Goal: Information Seeking & Learning: Learn about a topic

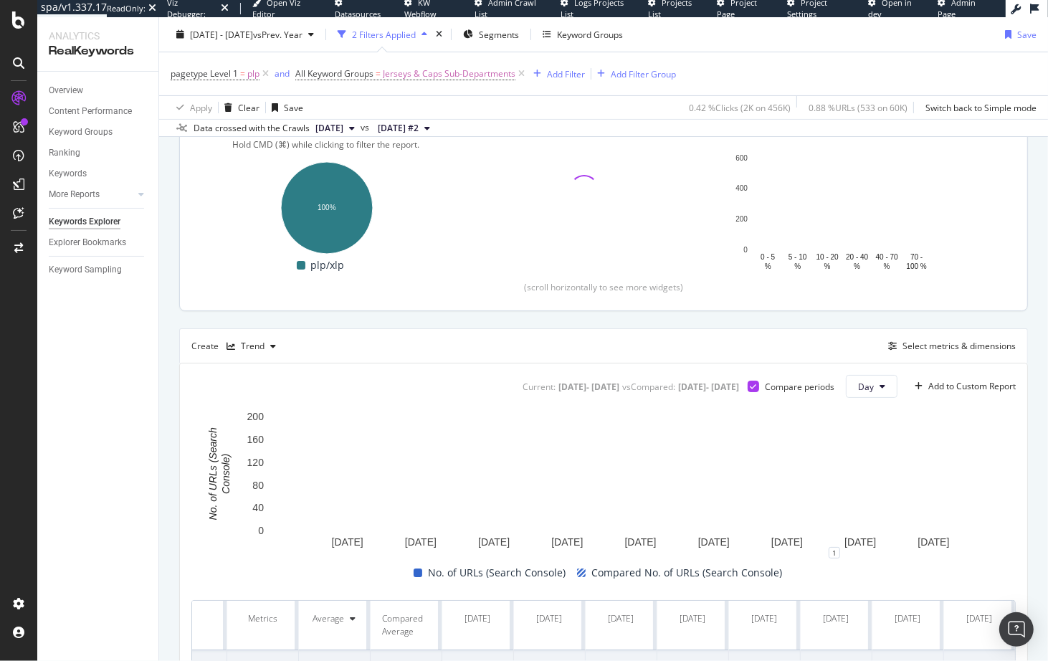
scroll to position [314, 0]
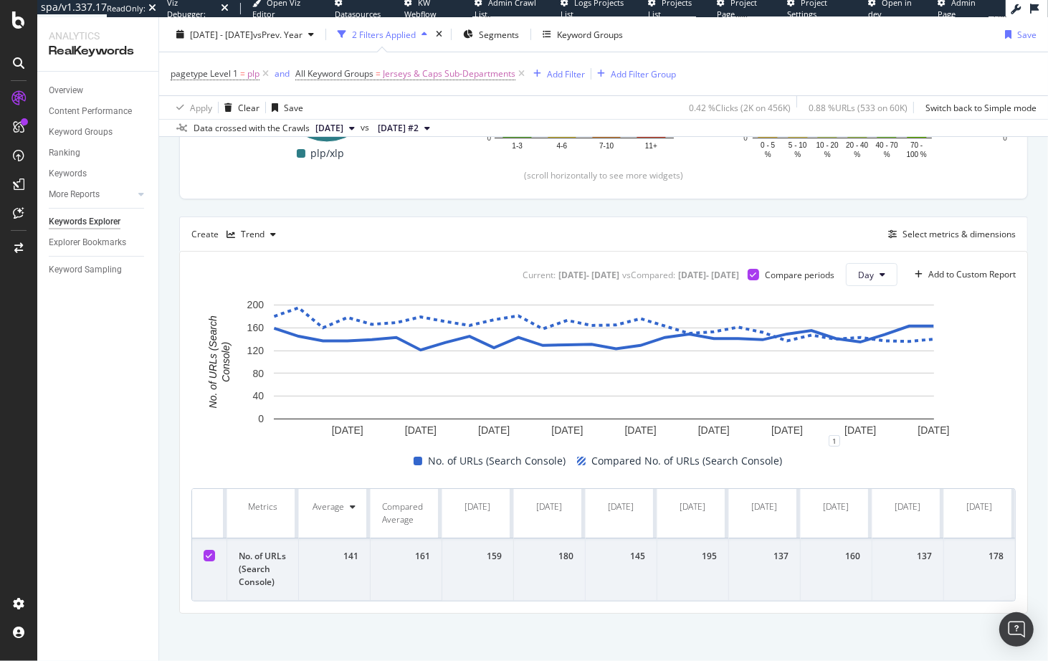
click at [179, 451] on div "Current: [DATE] - [DATE] vs Compared : [DATE] - [DATE] Compare periods Day Add …" at bounding box center [603, 432] width 849 height 363
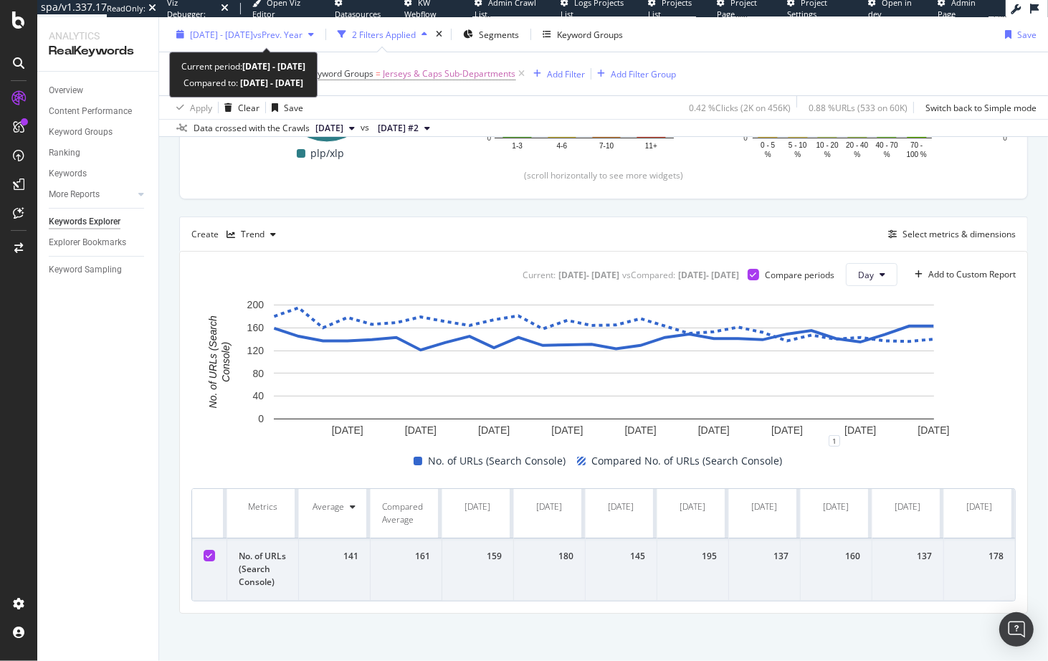
click at [282, 41] on div "[DATE] - [DATE] vs Prev. Year" at bounding box center [245, 35] width 149 height 22
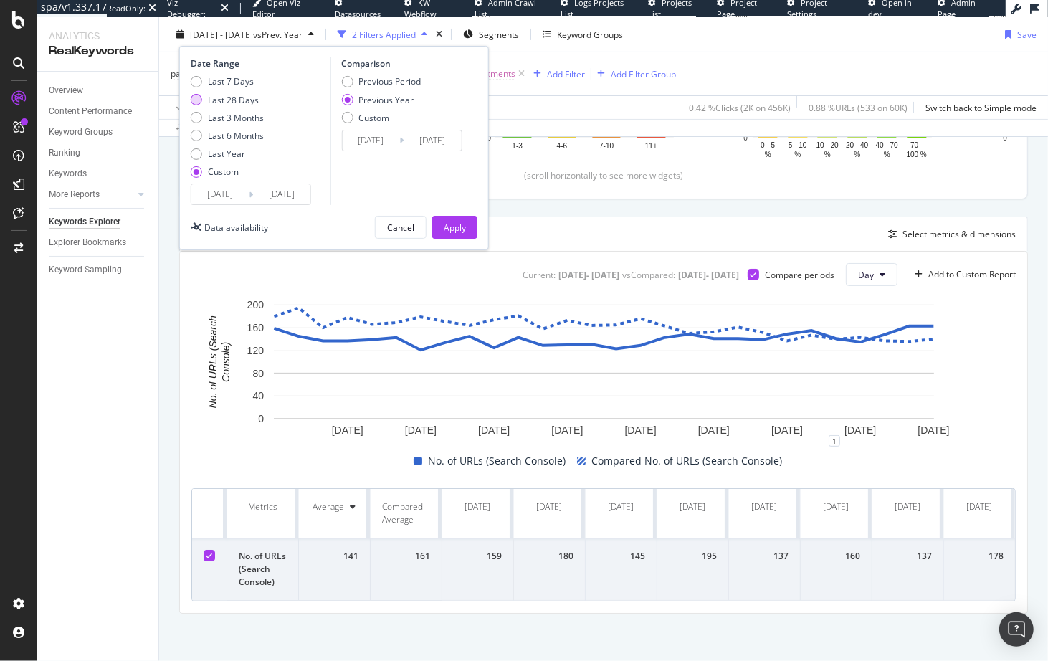
click at [239, 95] on div "Last 28 Days" at bounding box center [233, 99] width 51 height 12
type input "[DATE]"
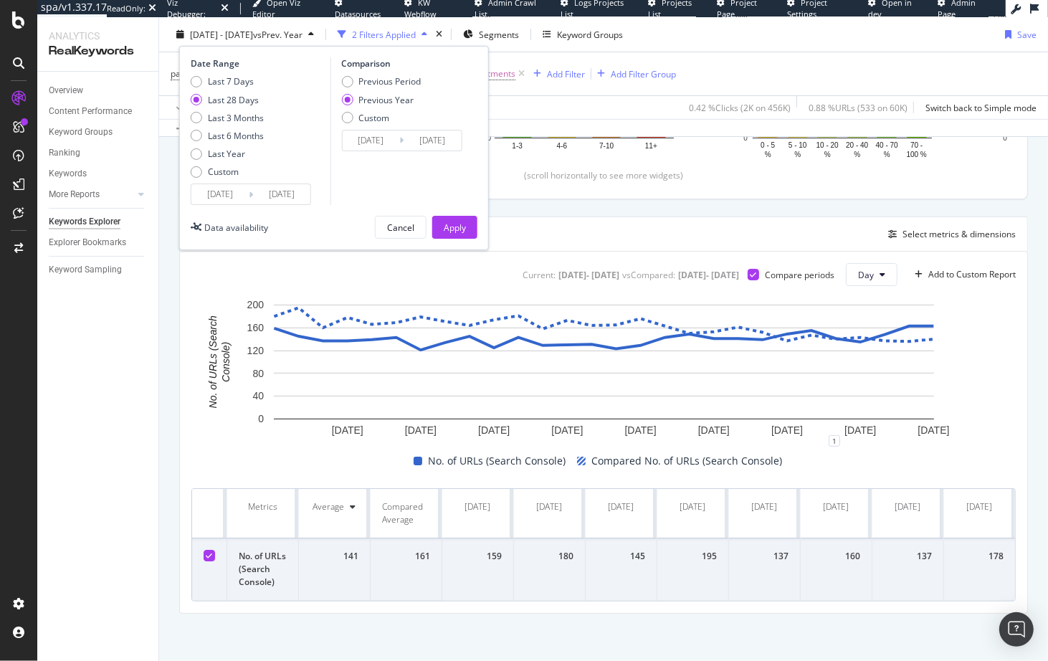
click at [229, 194] on input "[DATE]" at bounding box center [219, 194] width 57 height 20
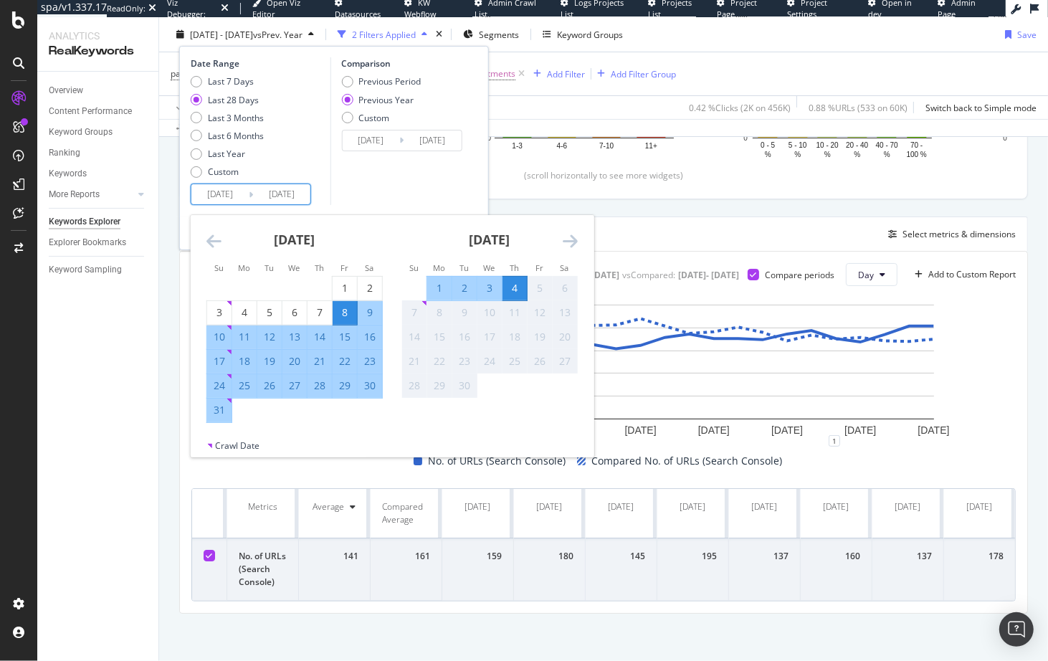
click at [345, 286] on div "1" at bounding box center [345, 288] width 24 height 14
type input "[DATE]"
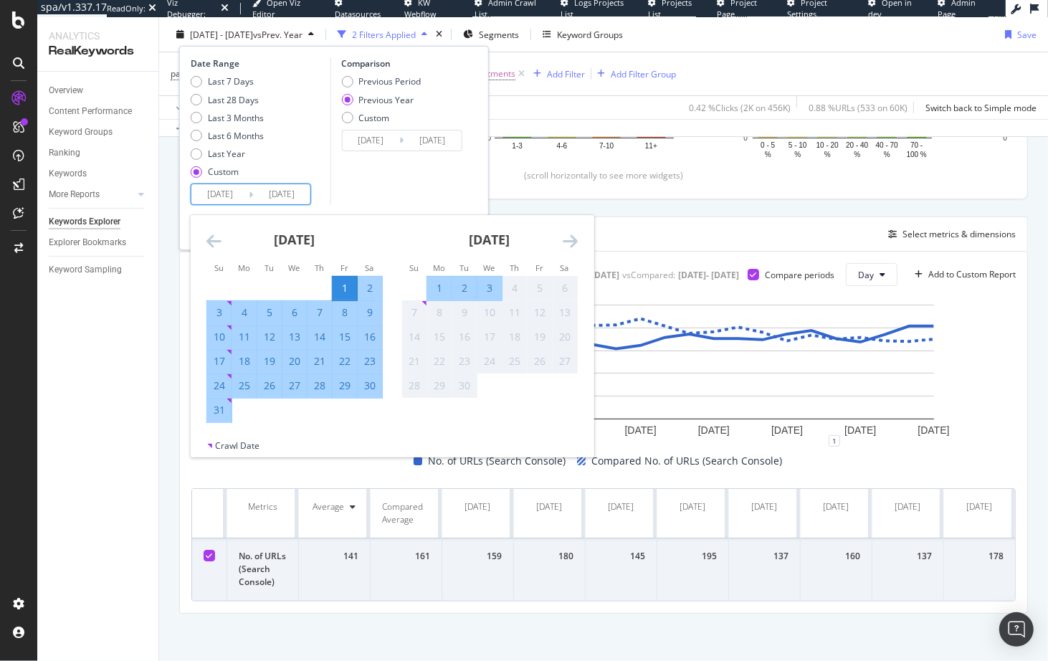
drag, startPoint x: 358, startPoint y: 178, endPoint x: 347, endPoint y: 211, distance: 34.2
click at [358, 178] on div "Comparison Previous Period Previous Year Custom [DATE] Navigate forward to inte…" at bounding box center [398, 131] width 136 height 148
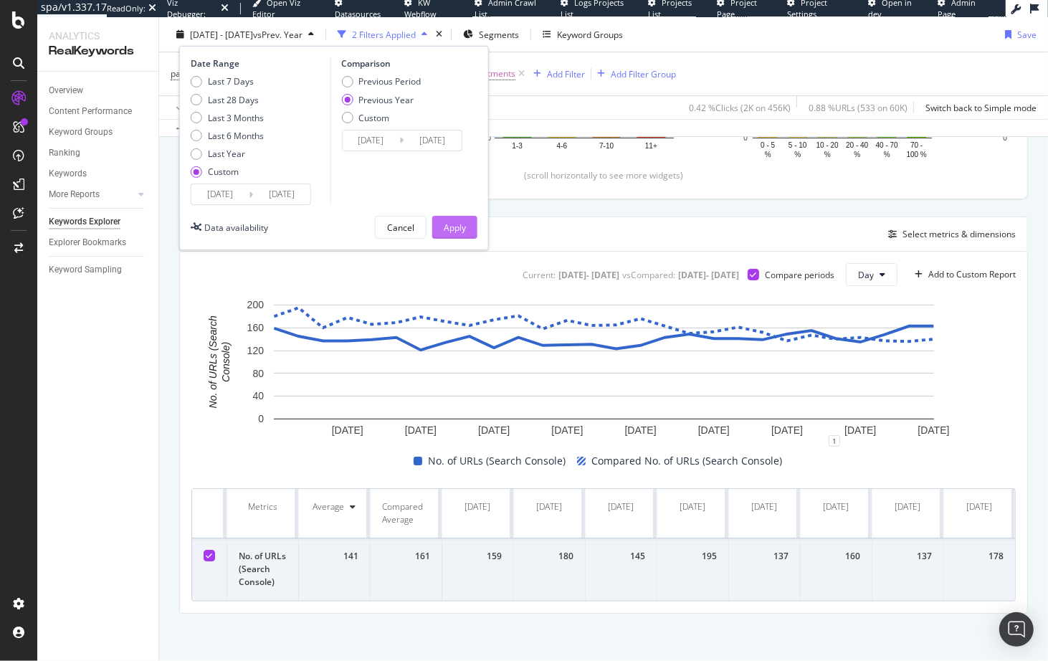
click at [459, 221] on div "Apply" at bounding box center [455, 227] width 22 height 12
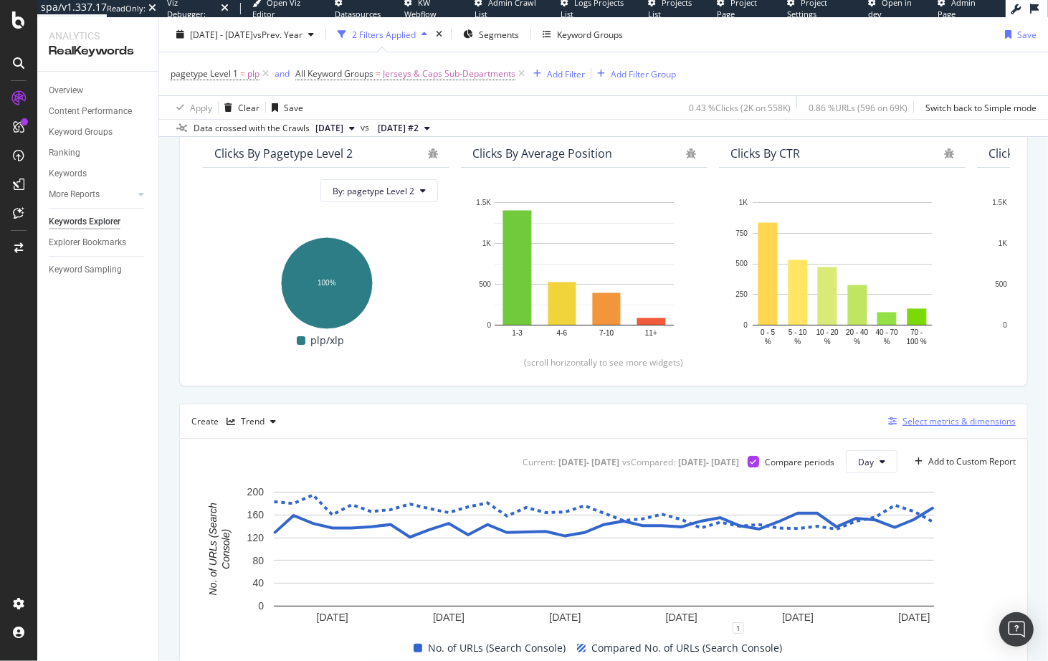
scroll to position [127, 0]
click at [930, 415] on div "Select metrics & dimensions" at bounding box center [959, 421] width 113 height 12
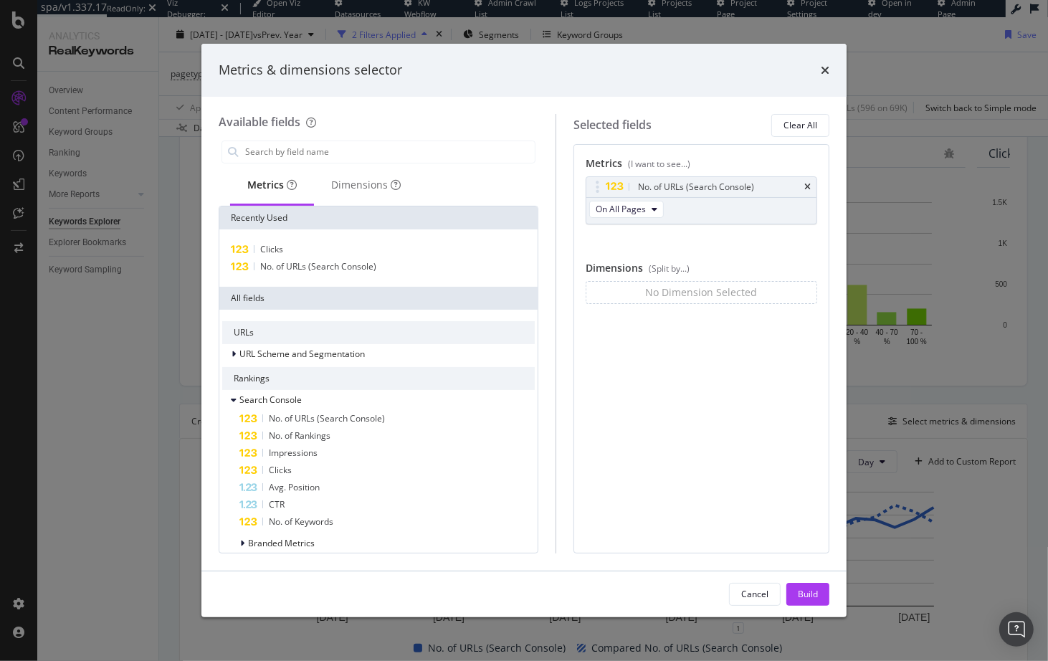
drag, startPoint x: 808, startPoint y: 183, endPoint x: 628, endPoint y: 201, distance: 180.9
click at [808, 183] on icon "times" at bounding box center [807, 187] width 6 height 9
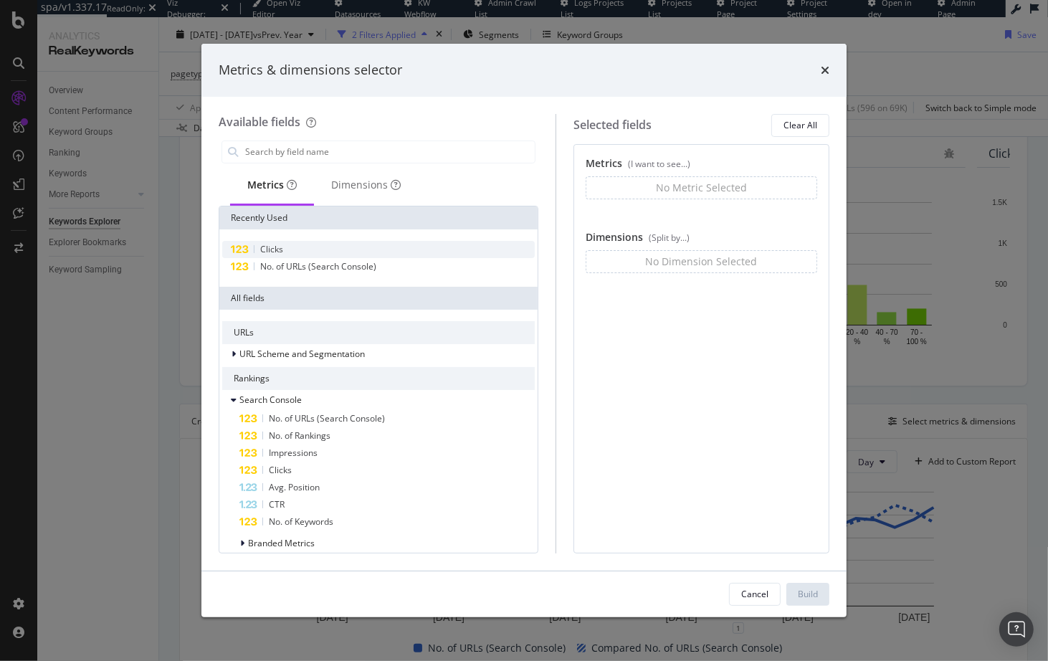
click at [282, 255] on div "Clicks" at bounding box center [378, 249] width 313 height 17
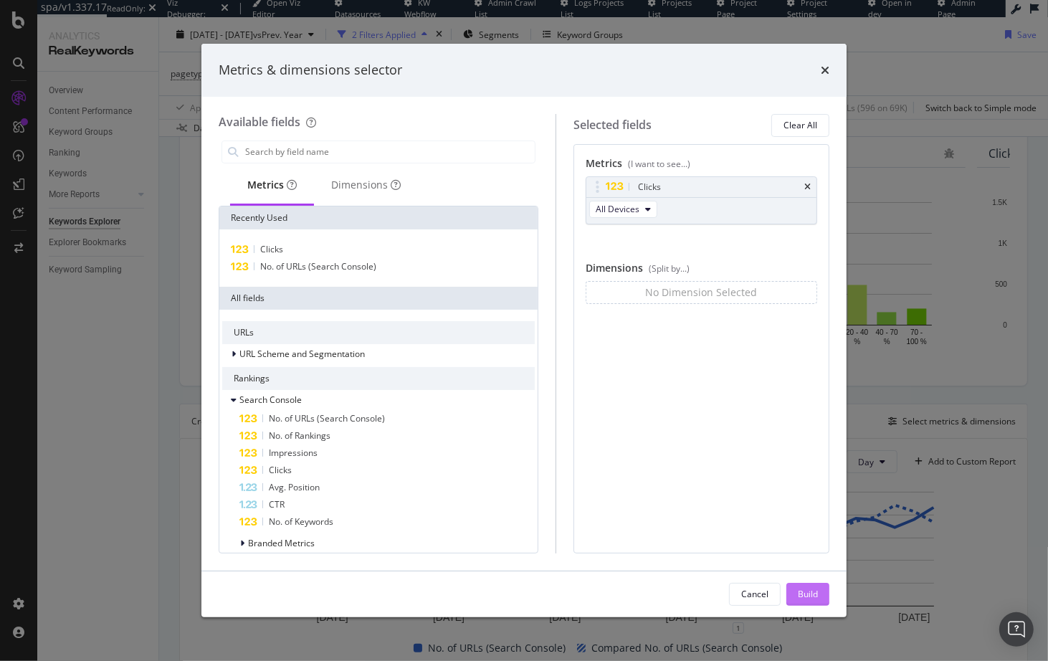
click at [811, 597] on div "Build" at bounding box center [808, 595] width 20 height 22
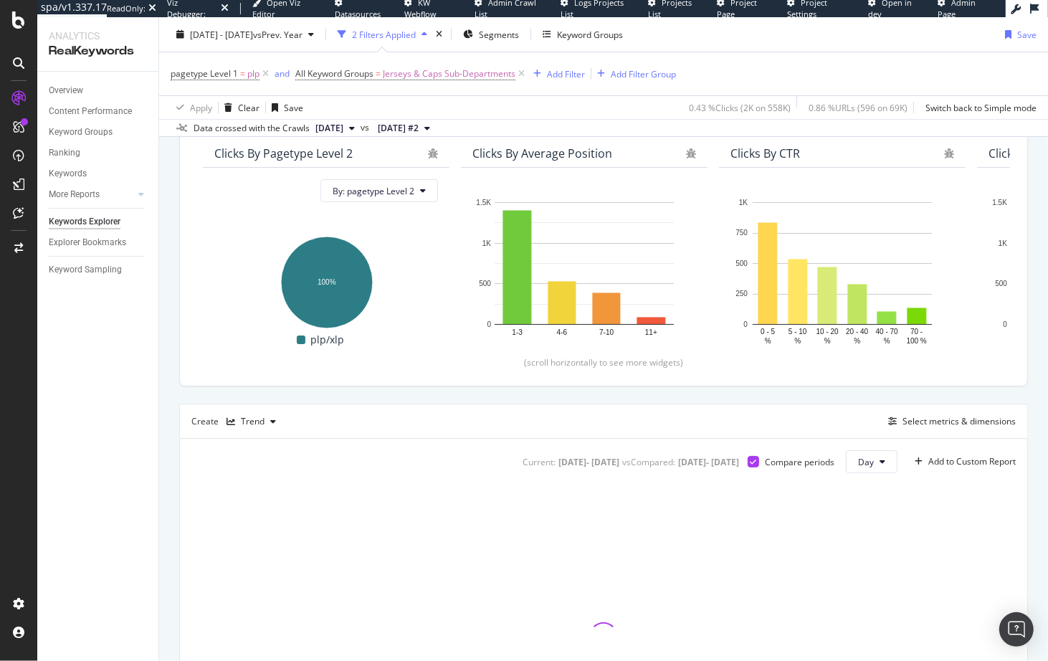
click at [811, 594] on div at bounding box center [603, 637] width 824 height 304
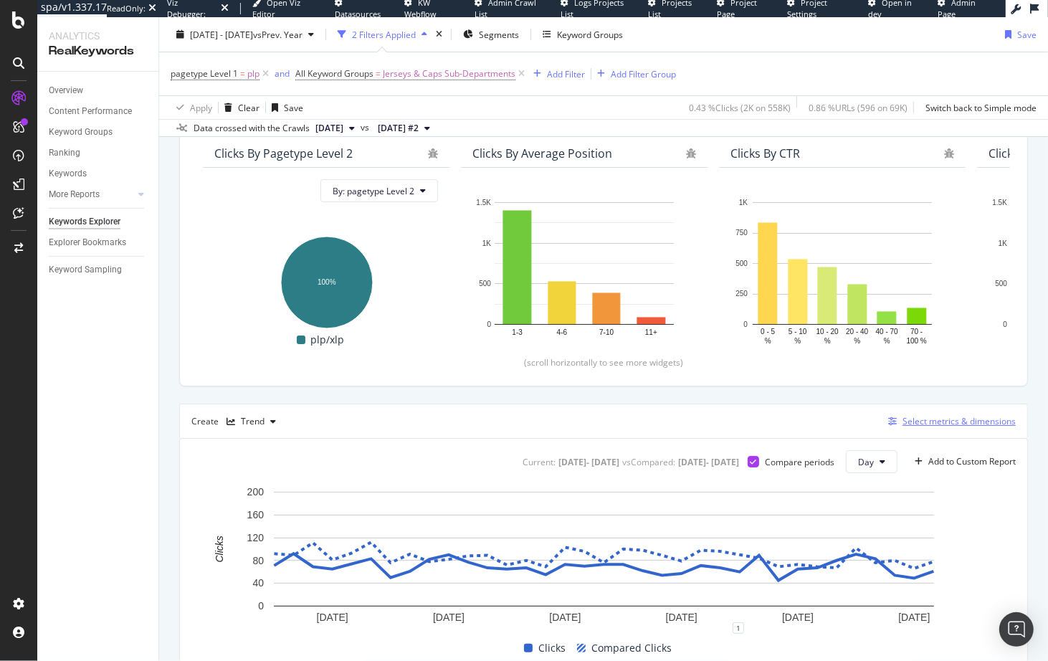
click at [918, 416] on div "Select metrics & dimensions" at bounding box center [959, 421] width 113 height 12
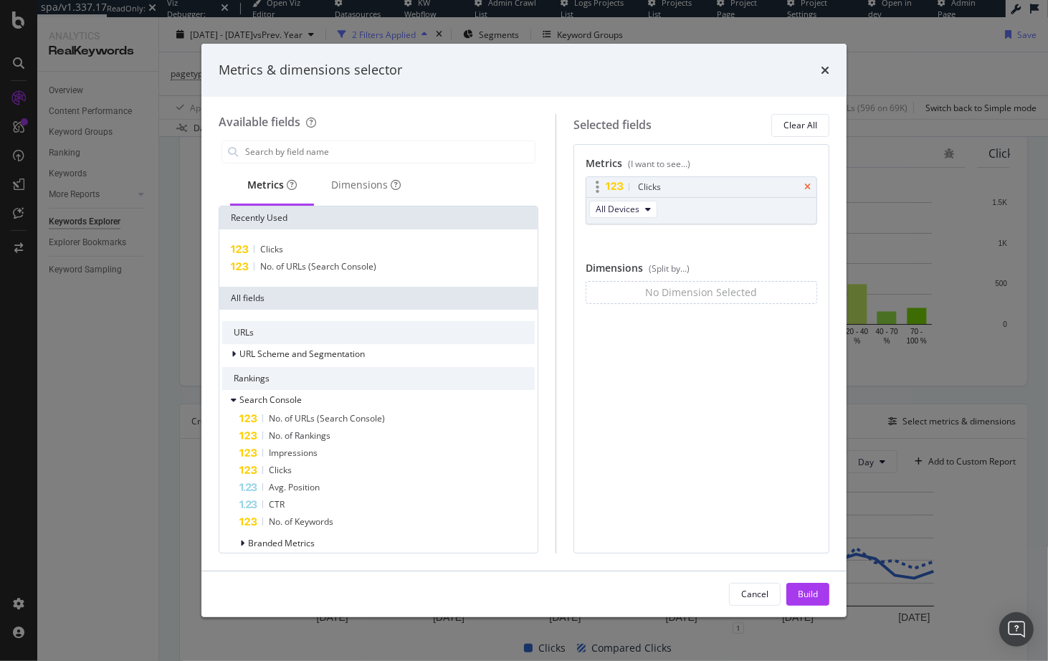
click at [808, 186] on icon "times" at bounding box center [807, 187] width 6 height 9
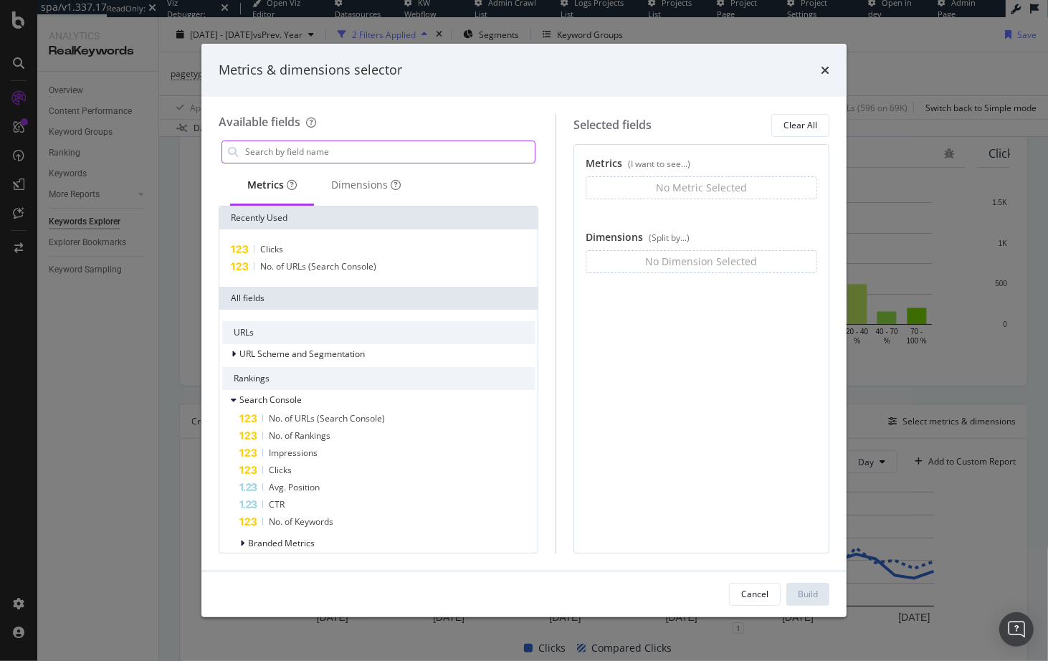
click at [357, 153] on input "modal" at bounding box center [389, 152] width 291 height 22
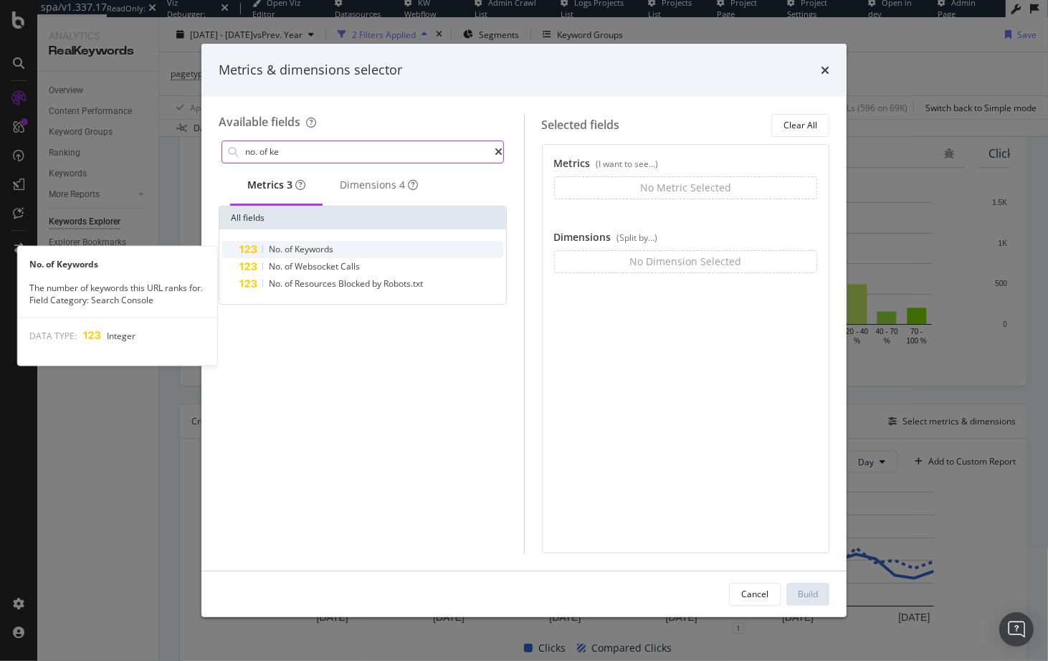
type input "no. of ke"
click at [333, 255] on span "Keywords" at bounding box center [314, 249] width 39 height 12
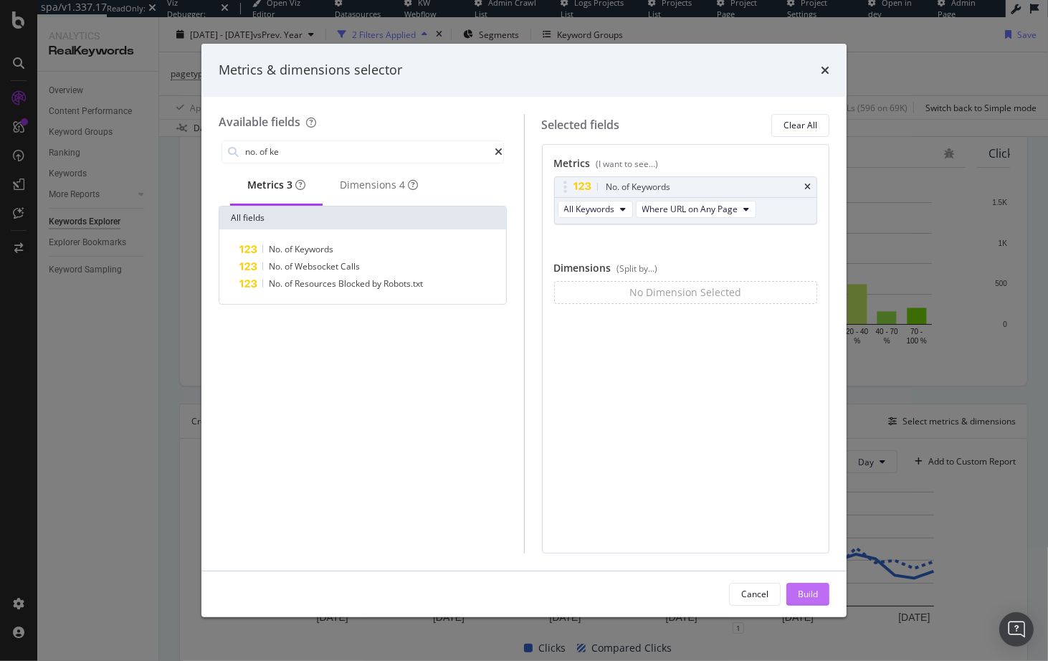
click at [802, 584] on div "Build" at bounding box center [808, 595] width 20 height 22
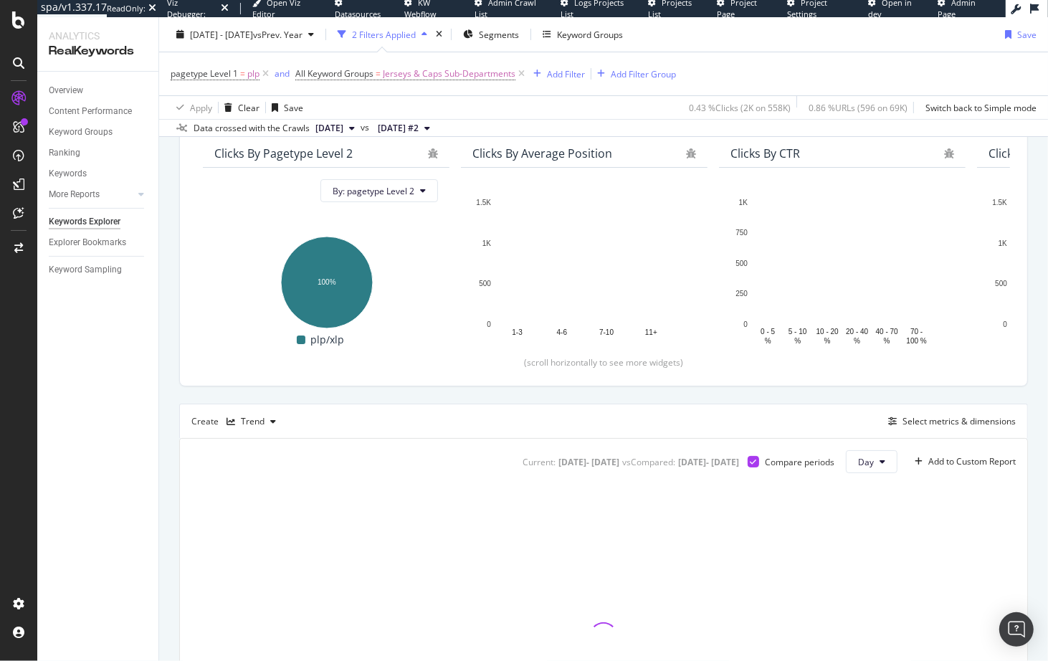
drag, startPoint x: 165, startPoint y: 485, endPoint x: 158, endPoint y: 489, distance: 7.4
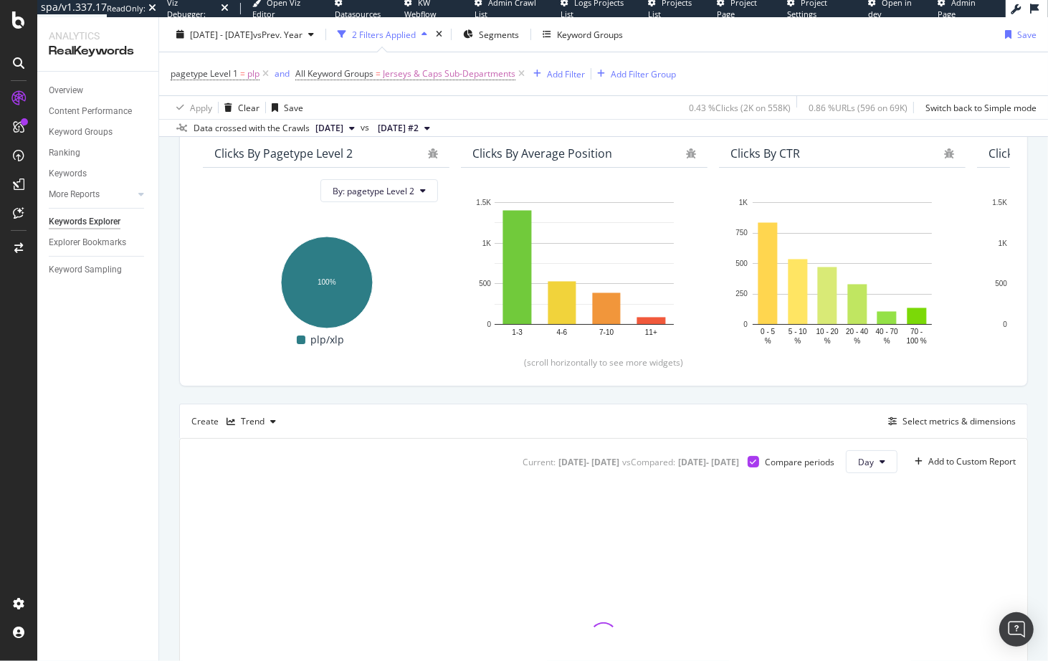
click at [165, 485] on div "By URL Top Charts Clicks By pagetype Level 2 By: pagetype Level 2 Hold CMD (⌘) …" at bounding box center [603, 448] width 889 height 805
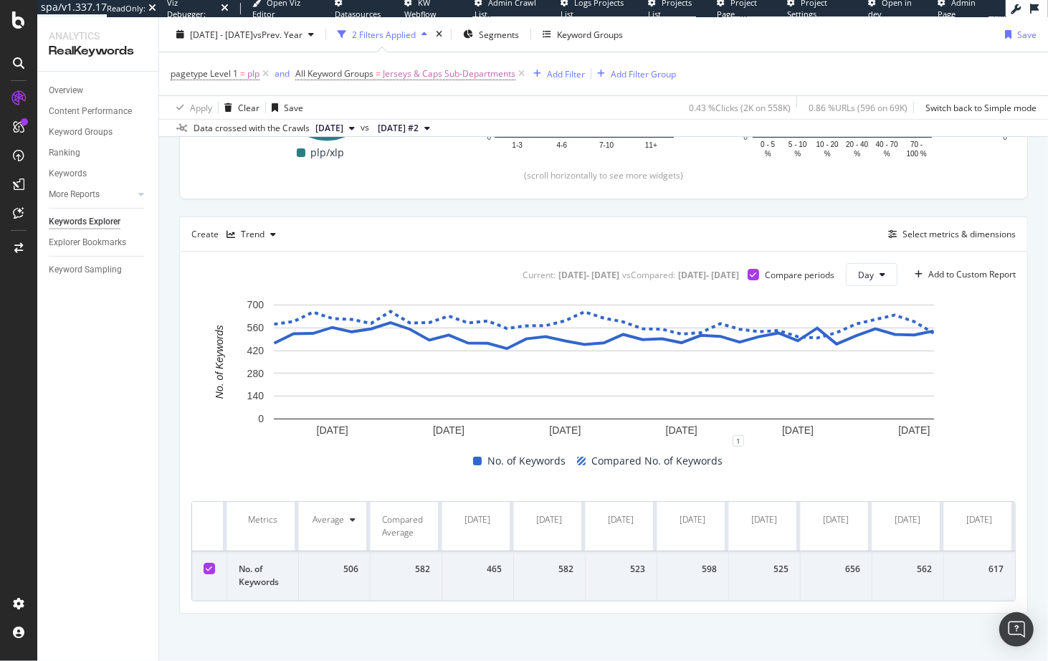
click at [547, 207] on div "Top Charts Clicks By pagetype Level 2 By: pagetype Level 2 Hold CMD (⌘) while c…" at bounding box center [603, 256] width 849 height 713
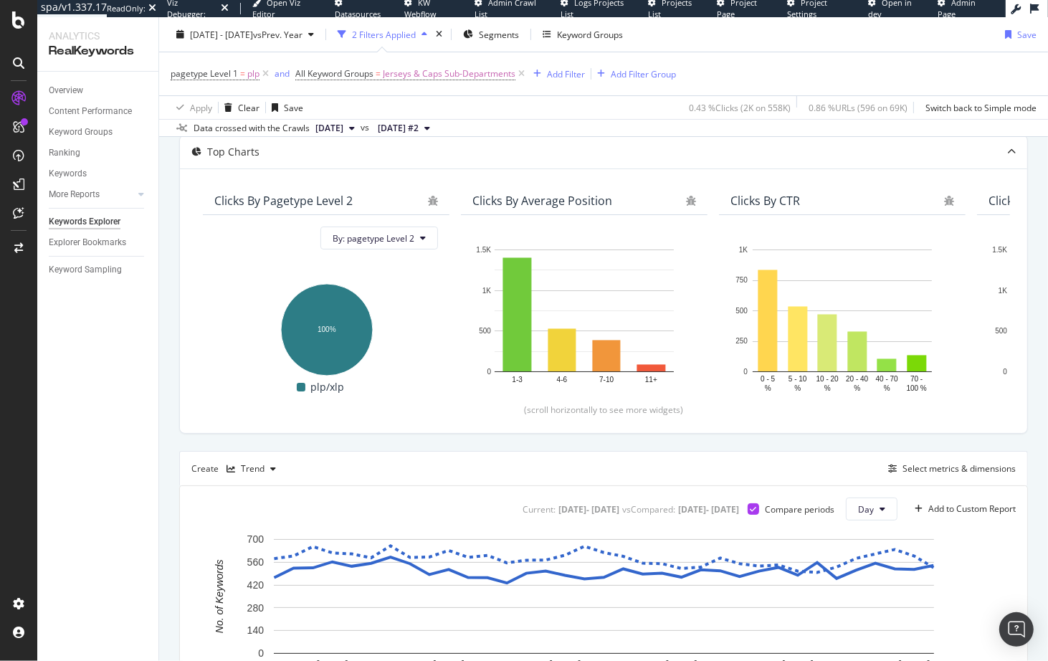
scroll to position [112, 0]
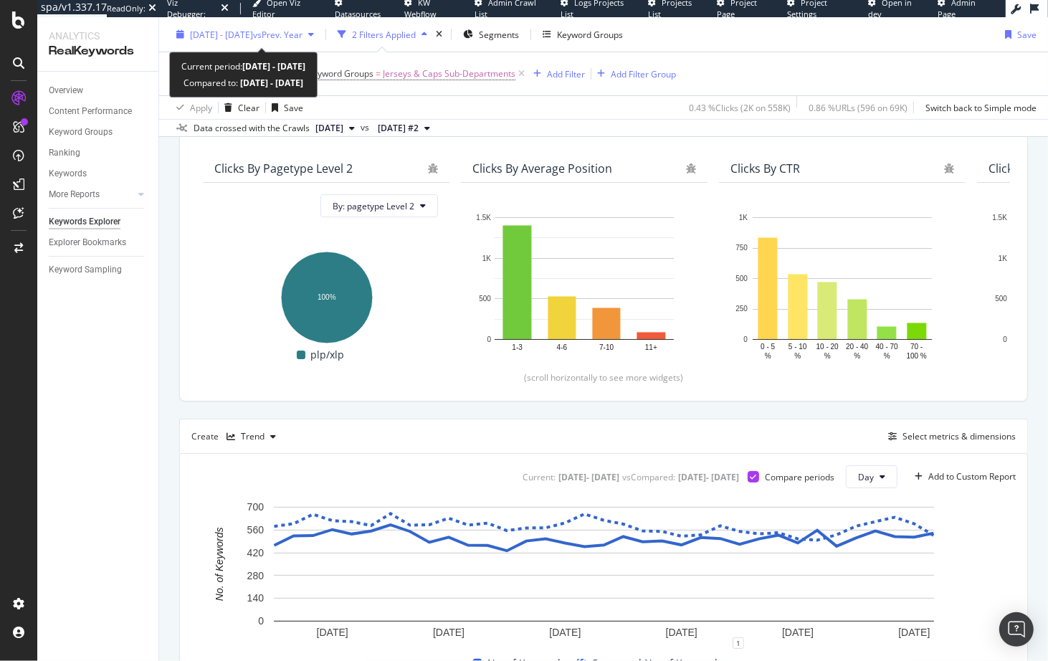
click at [236, 33] on span "[DATE] - [DATE]" at bounding box center [221, 34] width 63 height 12
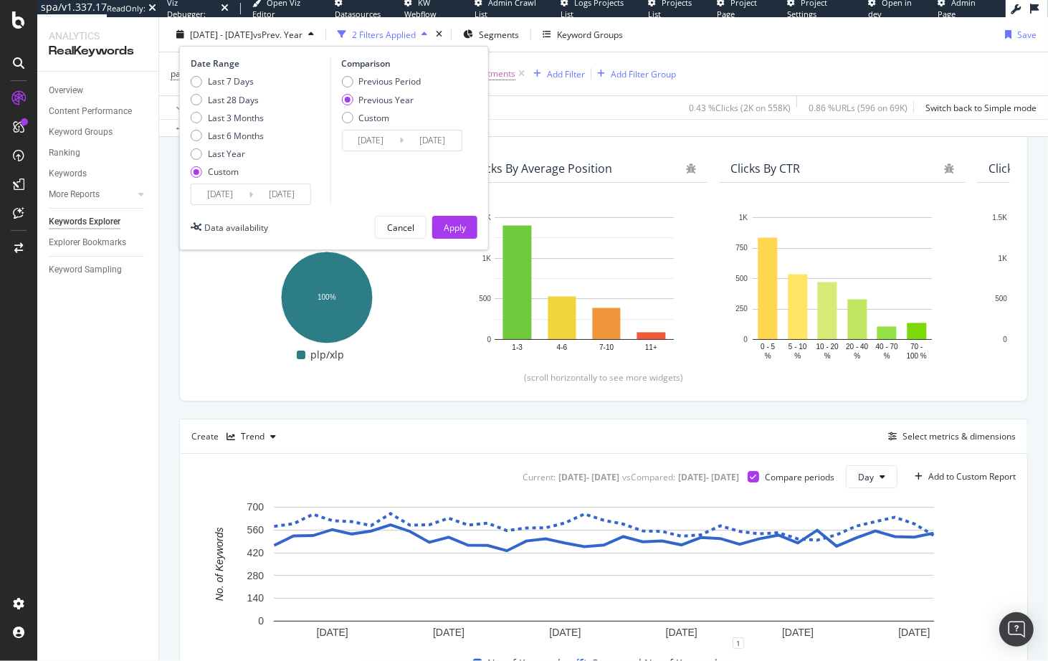
click at [231, 194] on input "[DATE]" at bounding box center [219, 194] width 57 height 20
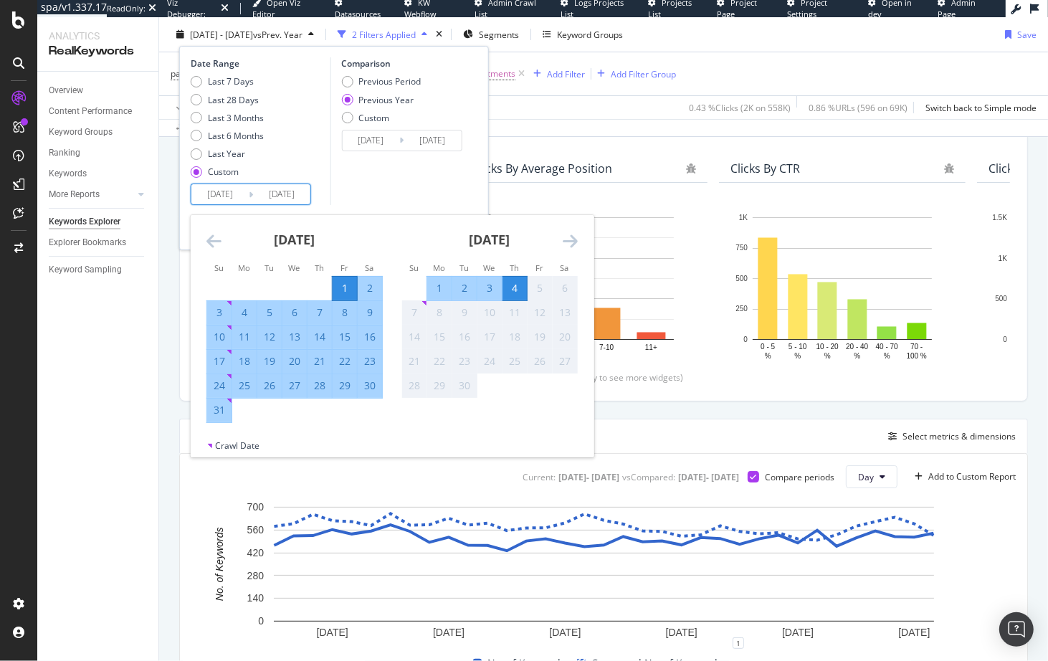
drag, startPoint x: 247, startPoint y: 389, endPoint x: 295, endPoint y: 305, distance: 96.6
click at [247, 389] on div "25" at bounding box center [244, 385] width 24 height 14
type input "[DATE]"
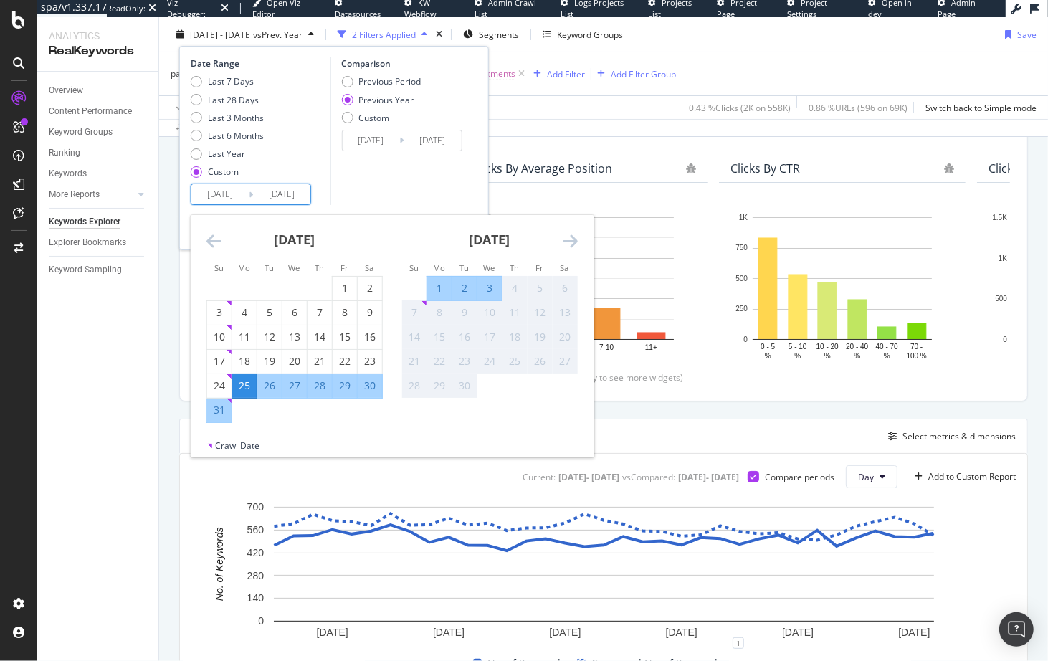
drag, startPoint x: 394, startPoint y: 208, endPoint x: 412, endPoint y: 196, distance: 21.7
click at [394, 208] on div "Date Range Last 7 Days Last 28 Days Last 3 Months Last 6 Months Last Year Custo…" at bounding box center [334, 148] width 310 height 204
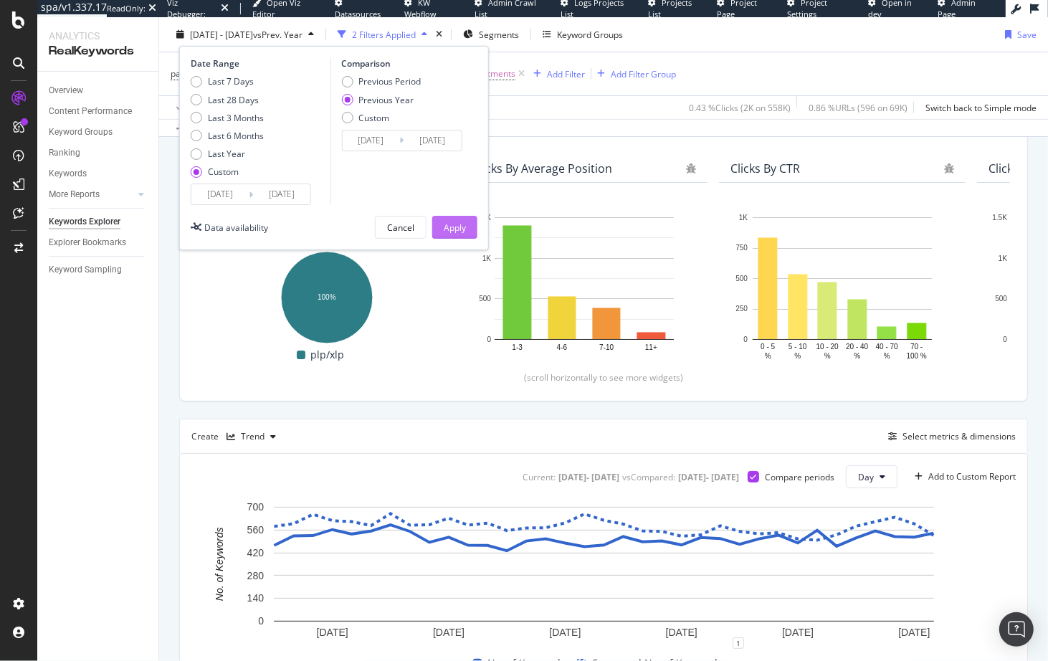
click at [449, 219] on div "Apply" at bounding box center [455, 227] width 22 height 22
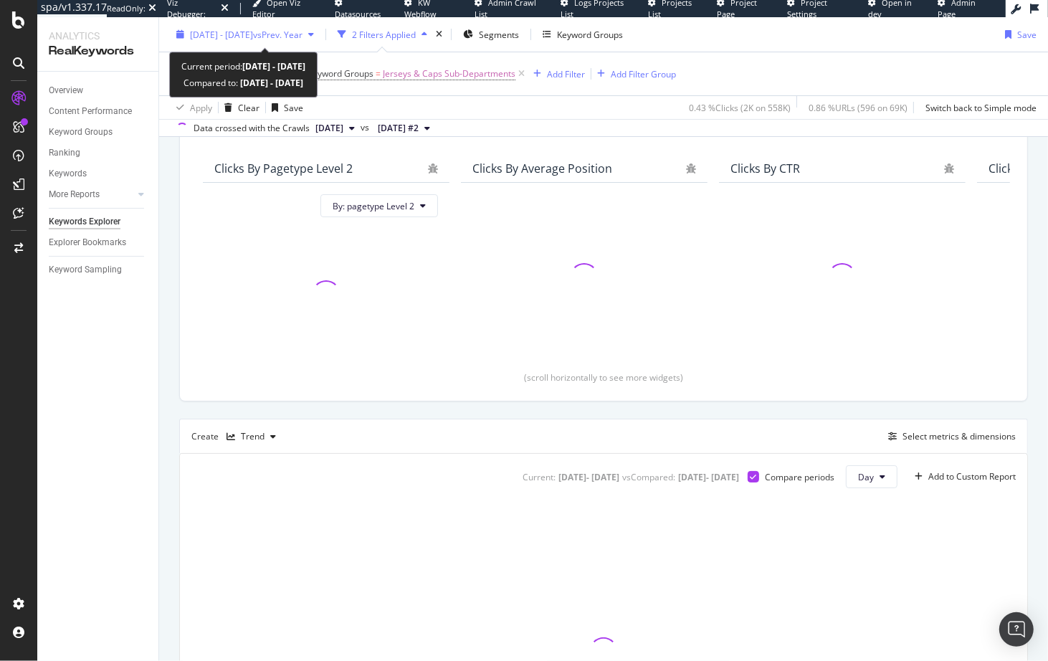
click at [293, 39] on span "vs Prev. Year" at bounding box center [277, 34] width 49 height 12
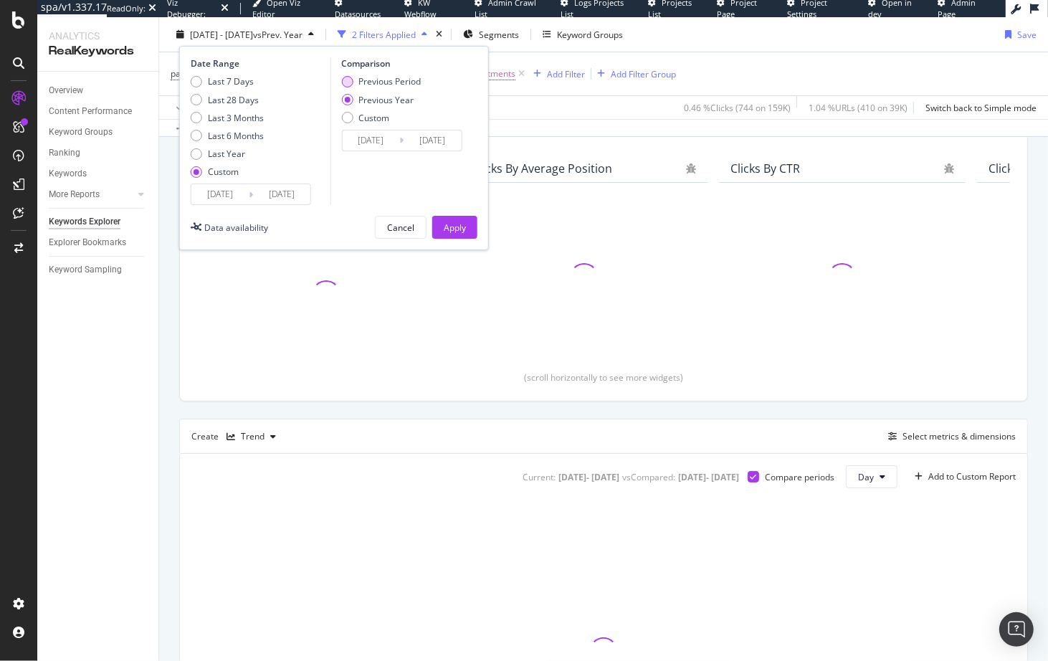
click at [372, 84] on div "Previous Period" at bounding box center [389, 81] width 62 height 12
type input "[DATE]"
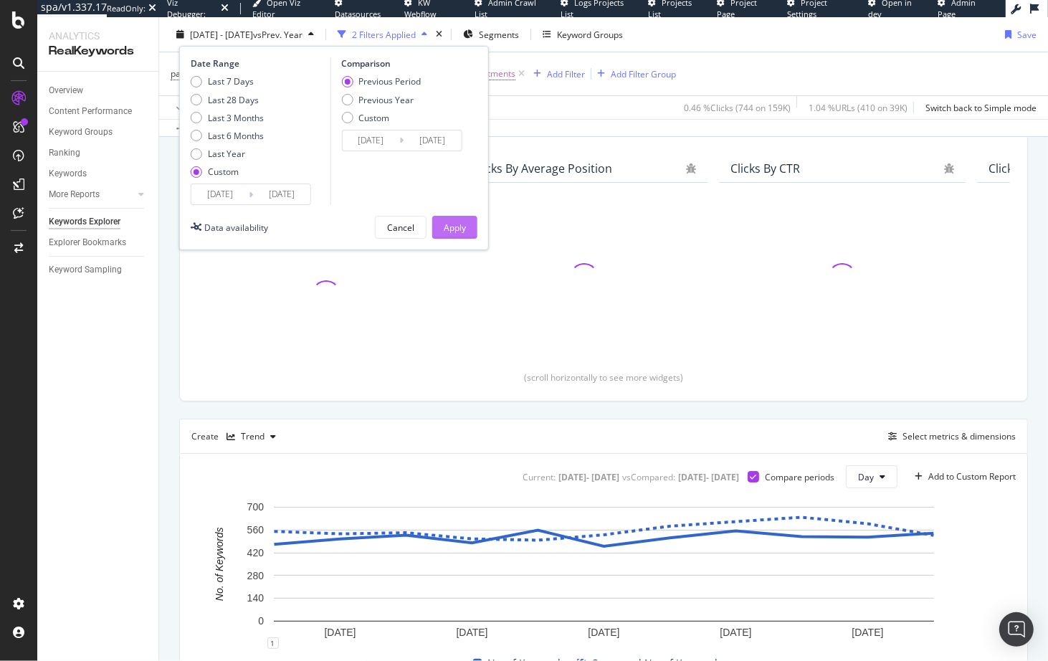
click at [446, 232] on div "Apply" at bounding box center [455, 227] width 22 height 22
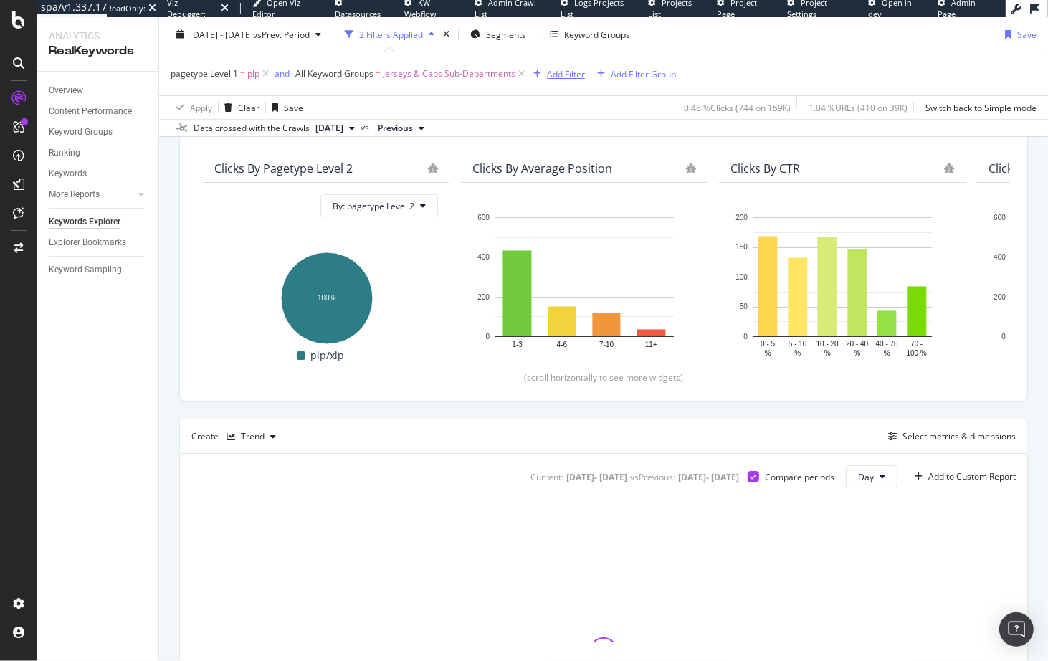
click at [573, 77] on div "Add Filter" at bounding box center [566, 73] width 38 height 12
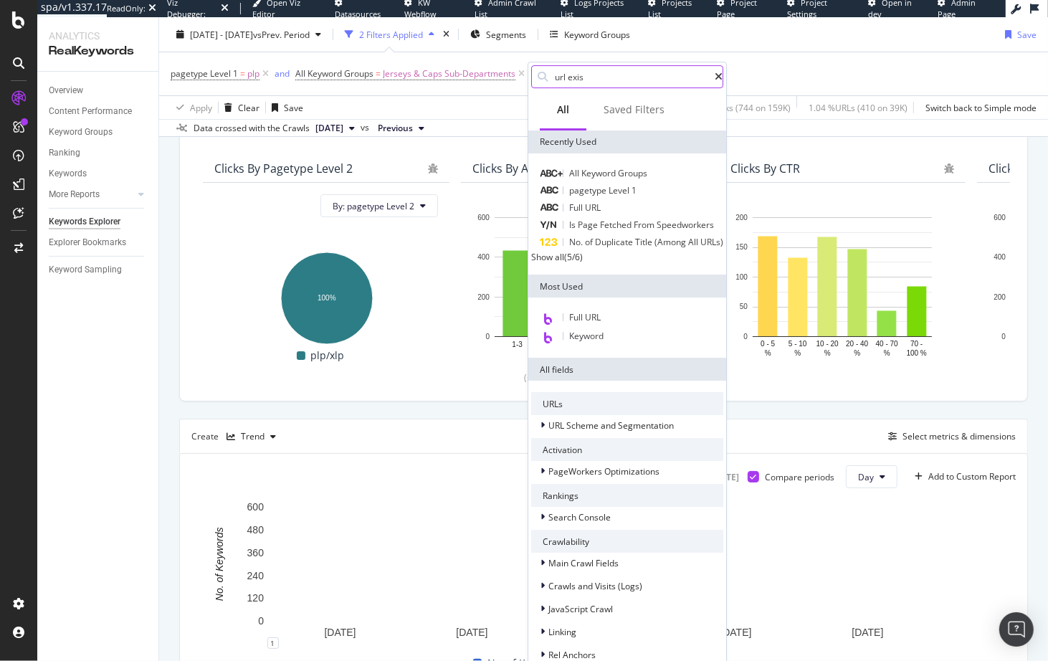
type input "url exist"
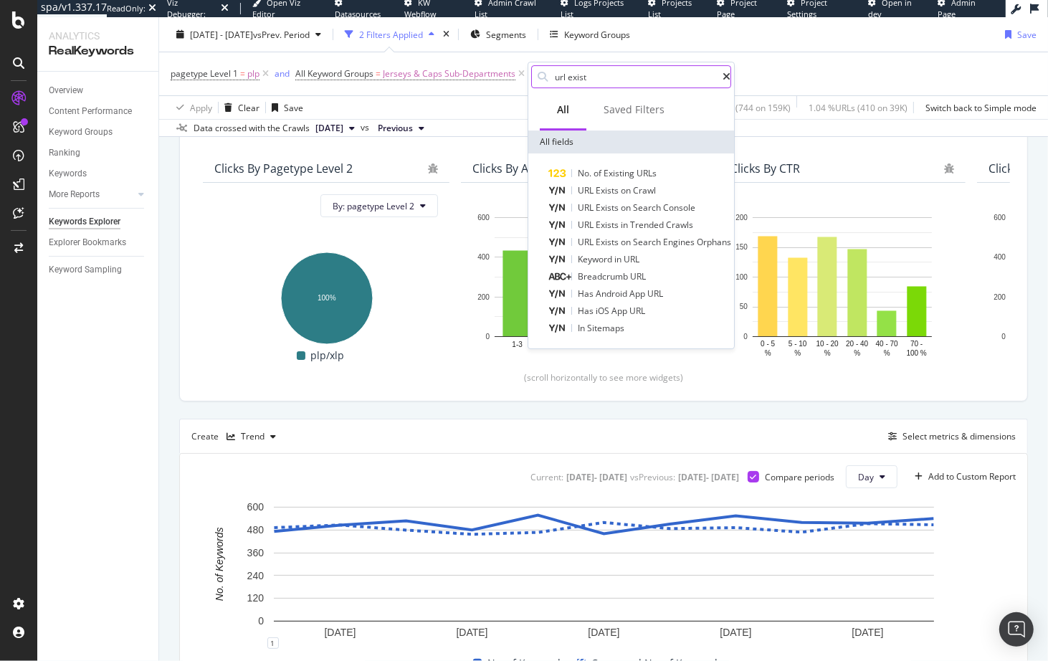
click at [599, 73] on input "url exist" at bounding box center [637, 77] width 169 height 22
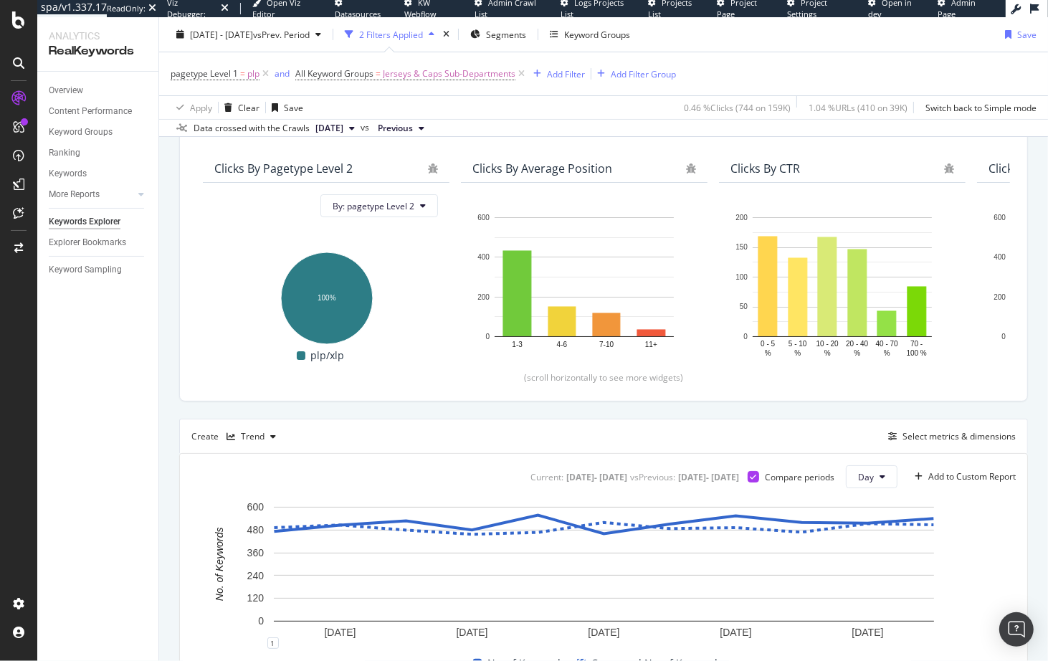
click at [151, 373] on div "Overview Content Performance Keyword Groups Ranking Keywords More Reports Count…" at bounding box center [97, 366] width 121 height 589
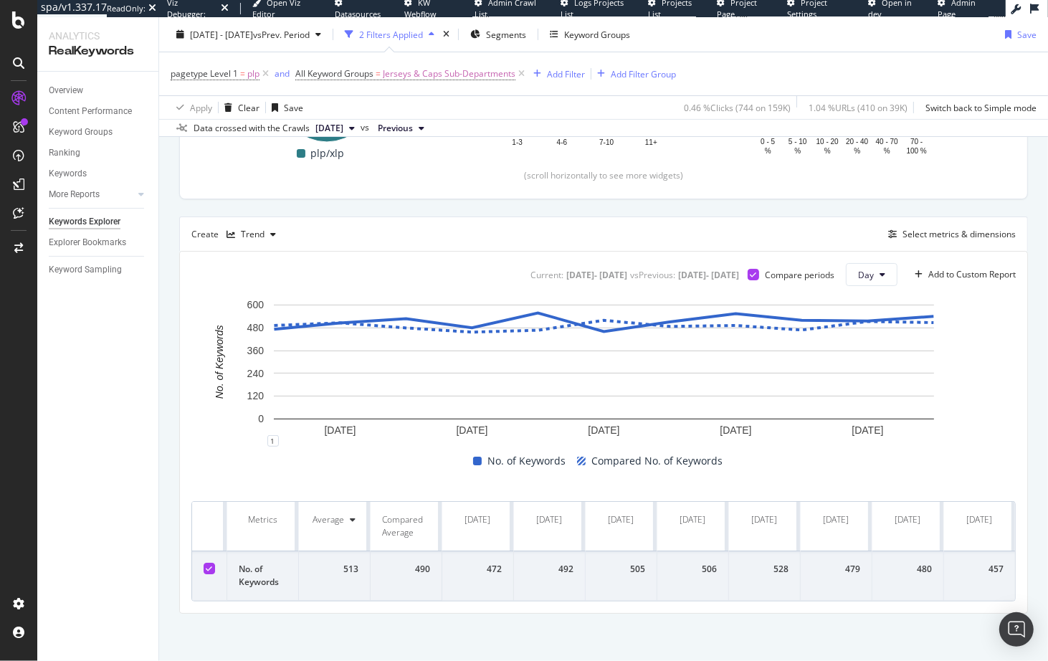
drag, startPoint x: 341, startPoint y: 199, endPoint x: 338, endPoint y: 210, distance: 11.3
click at [341, 201] on div "Top Charts Clicks By pagetype Level 2 By: pagetype Level 2 Hold CMD (⌘) while c…" at bounding box center [603, 256] width 849 height 713
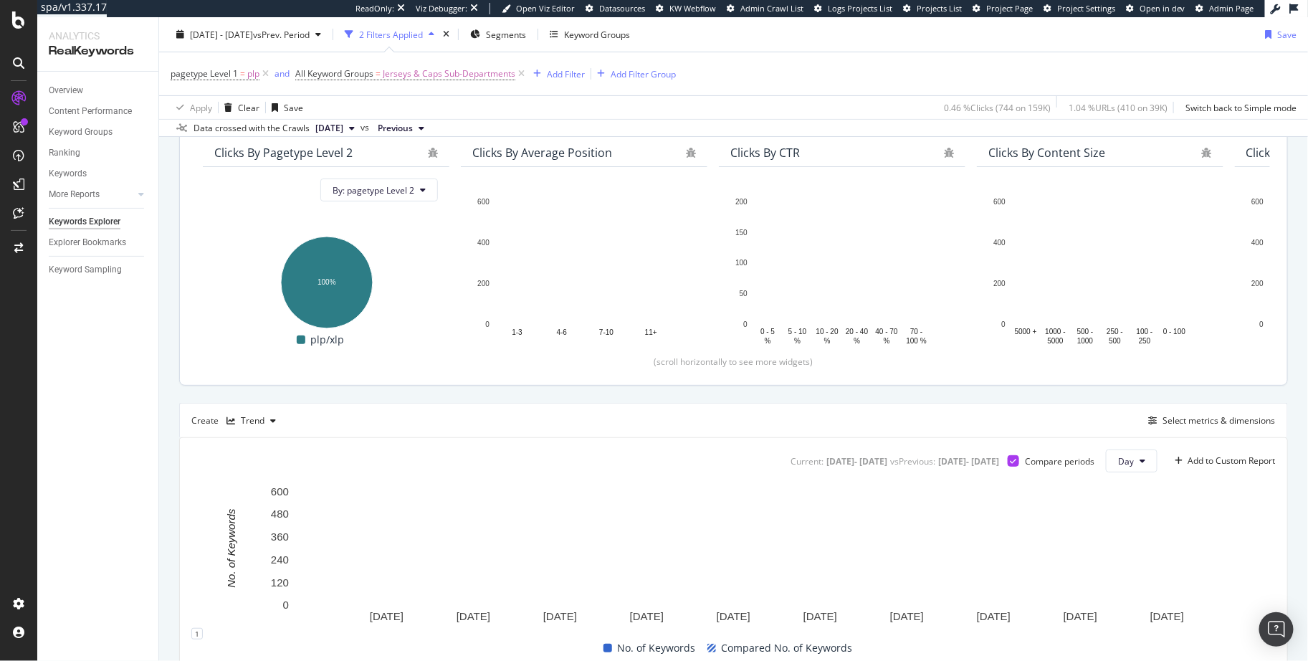
scroll to position [0, 0]
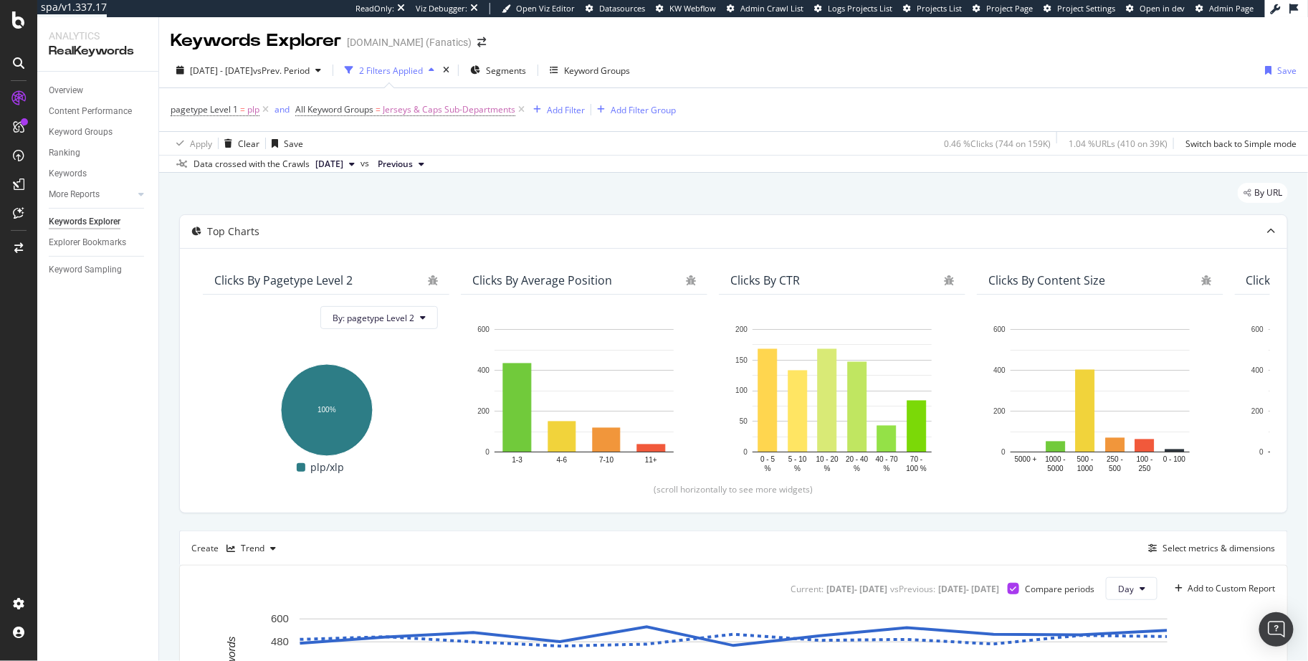
click at [705, 187] on div "By URL" at bounding box center [733, 199] width 1109 height 32
click at [200, 189] on div "By URL" at bounding box center [733, 199] width 1109 height 32
drag, startPoint x: 94, startPoint y: 214, endPoint x: 775, endPoint y: 7, distance: 711.8
click at [444, 105] on span "Jerseys & Caps Sub-Departments" at bounding box center [449, 110] width 133 height 20
click at [270, 217] on div "Top Charts" at bounding box center [734, 231] width 1108 height 33
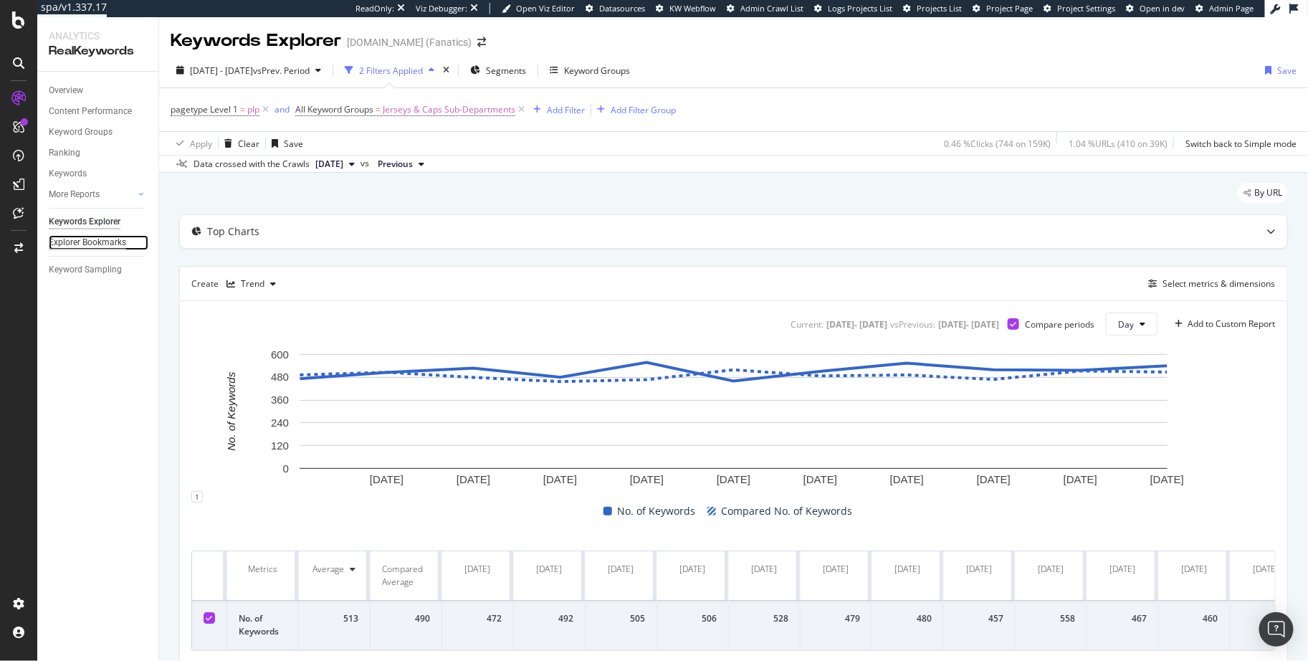
click at [117, 244] on div "Explorer Bookmarks" at bounding box center [87, 242] width 77 height 15
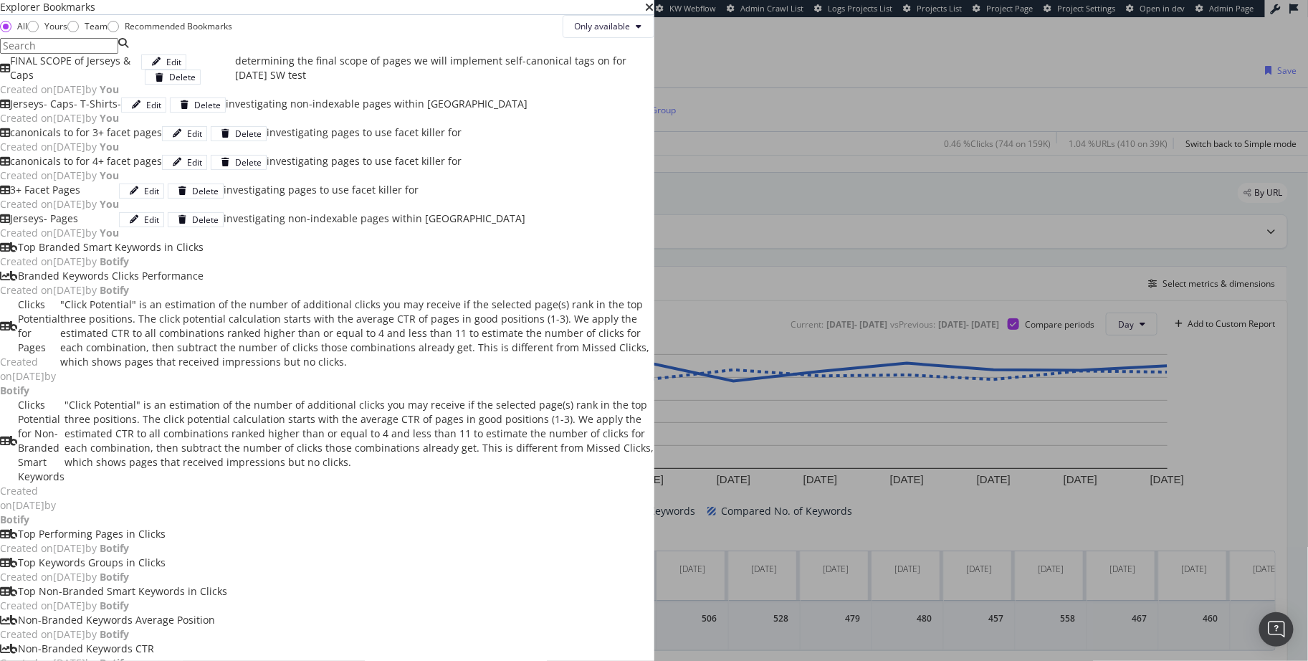
click at [141, 82] on div "FINAL SCOPE of Jerseys & Caps" at bounding box center [75, 68] width 131 height 29
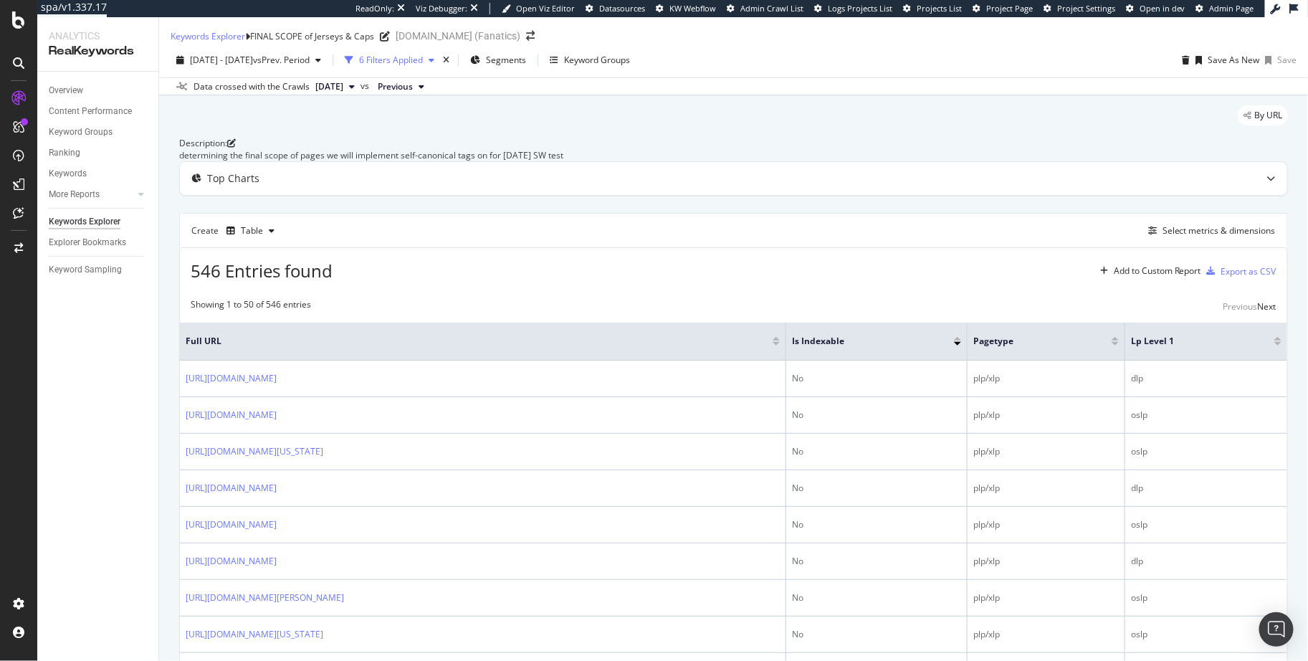
click at [431, 62] on div "6 Filters Applied" at bounding box center [389, 60] width 101 height 22
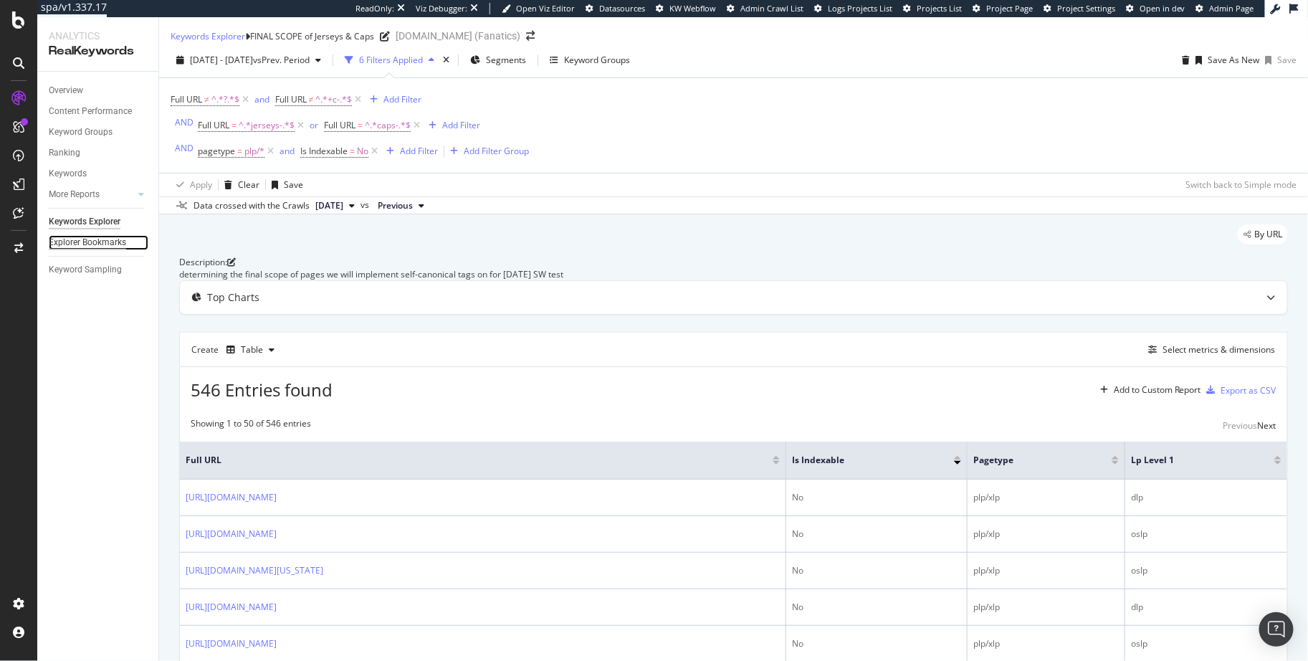
click at [105, 245] on div "Explorer Bookmarks" at bounding box center [87, 242] width 77 height 15
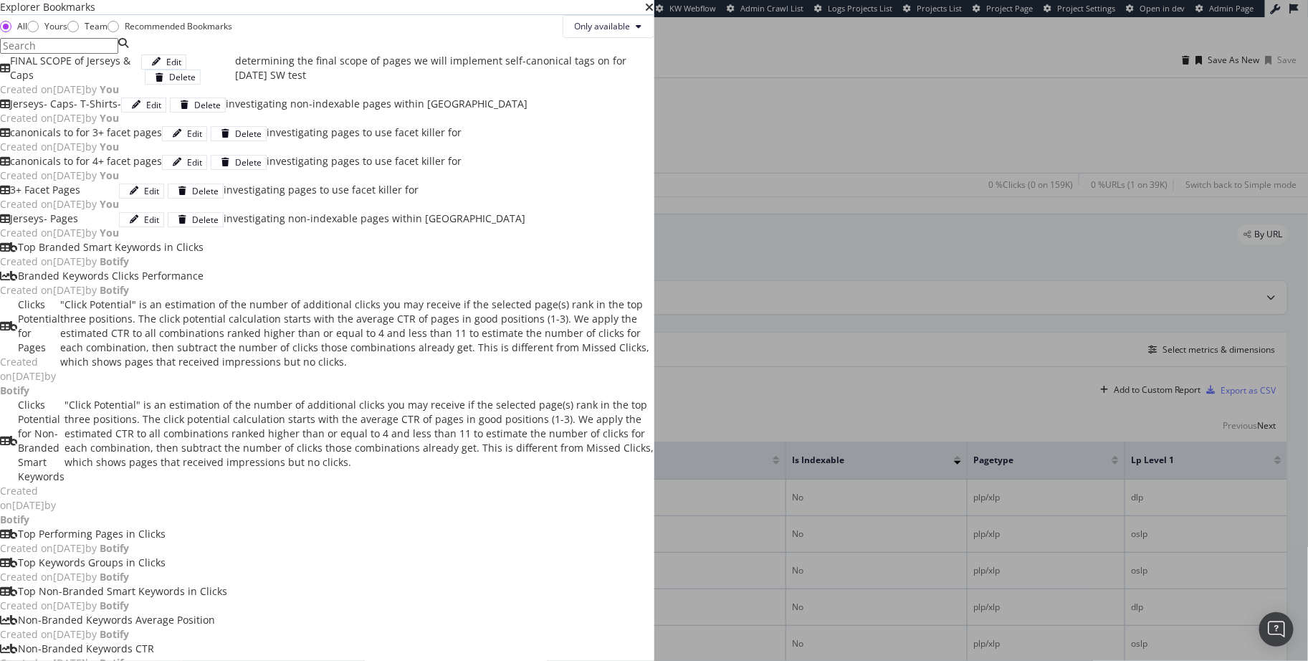
click at [654, 13] on icon "times" at bounding box center [650, 6] width 9 height 11
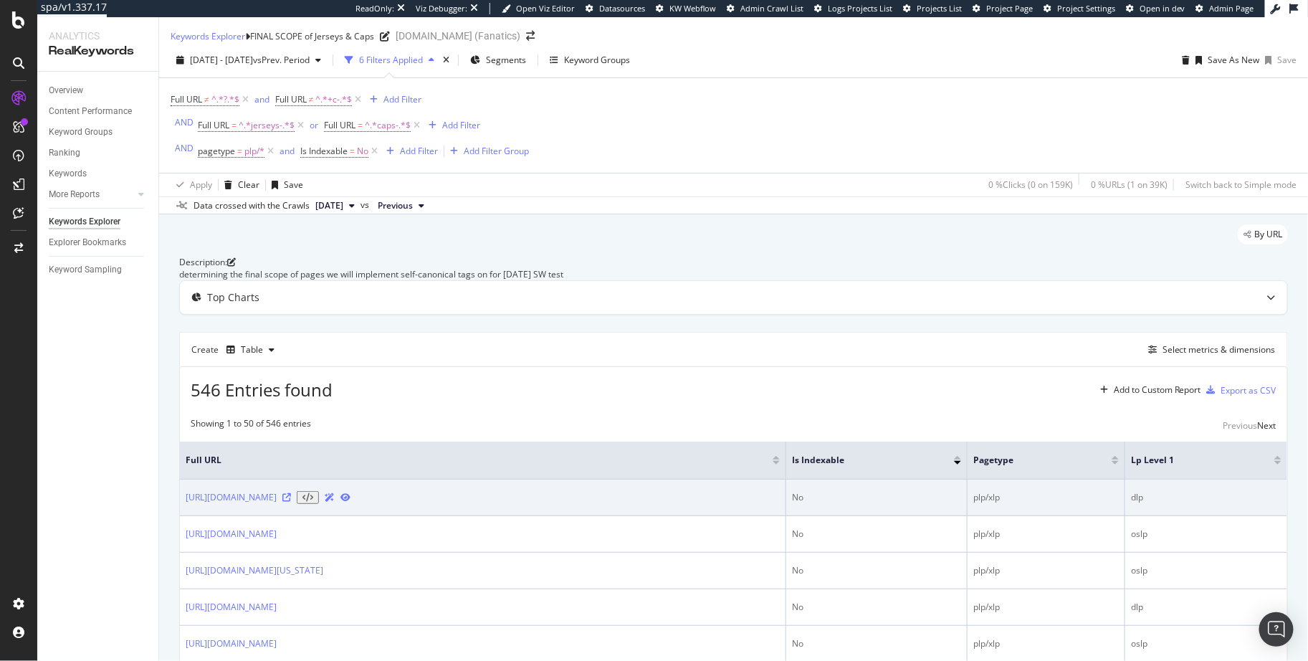
copy link "[URL][DOMAIN_NAME]"
drag, startPoint x: 184, startPoint y: 546, endPoint x: 682, endPoint y: 546, distance: 498.9
click at [691, 516] on td "[URL][DOMAIN_NAME]" at bounding box center [483, 498] width 606 height 37
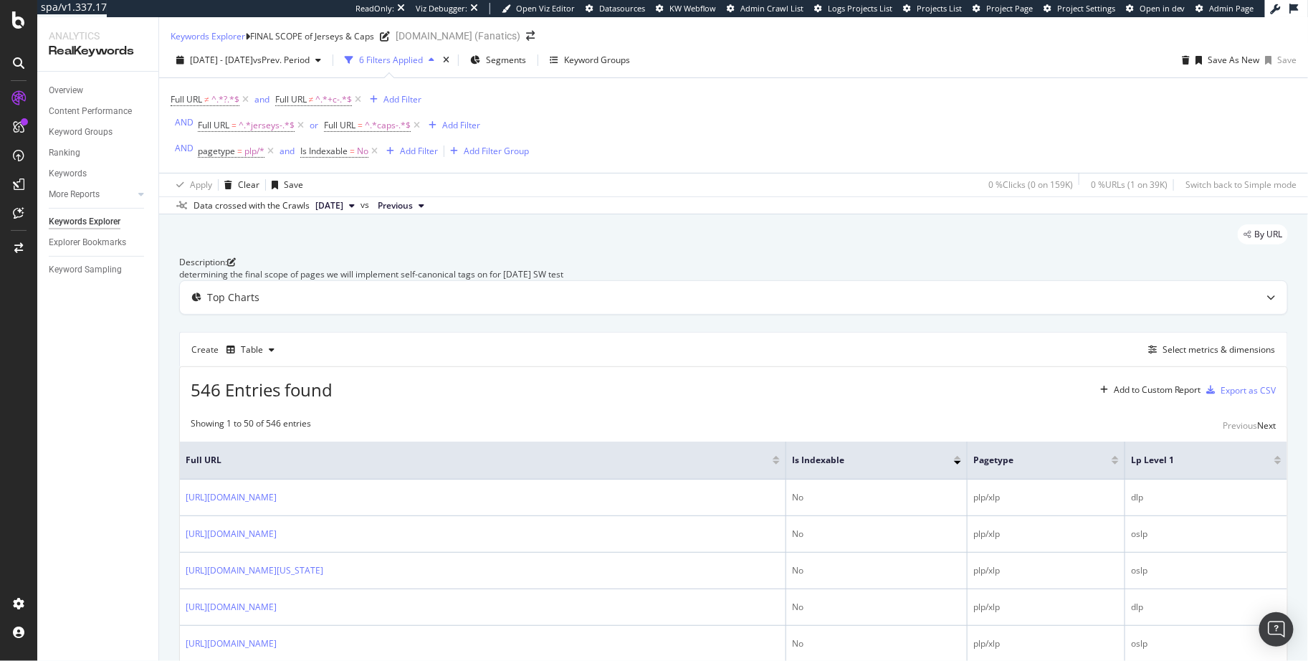
drag, startPoint x: 84, startPoint y: 363, endPoint x: 64, endPoint y: 452, distance: 91.8
click at [83, 374] on div "Overview Content Performance Keyword Groups Ranking Keywords More Reports Count…" at bounding box center [97, 366] width 121 height 589
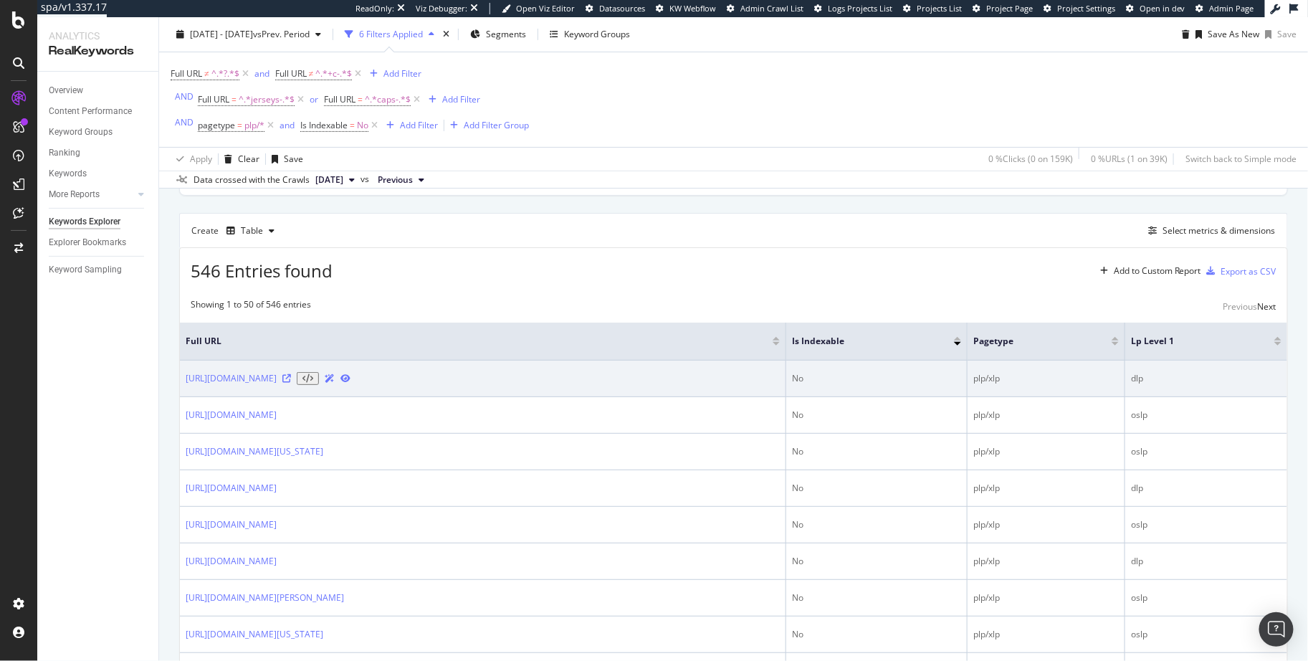
scroll to position [145, 0]
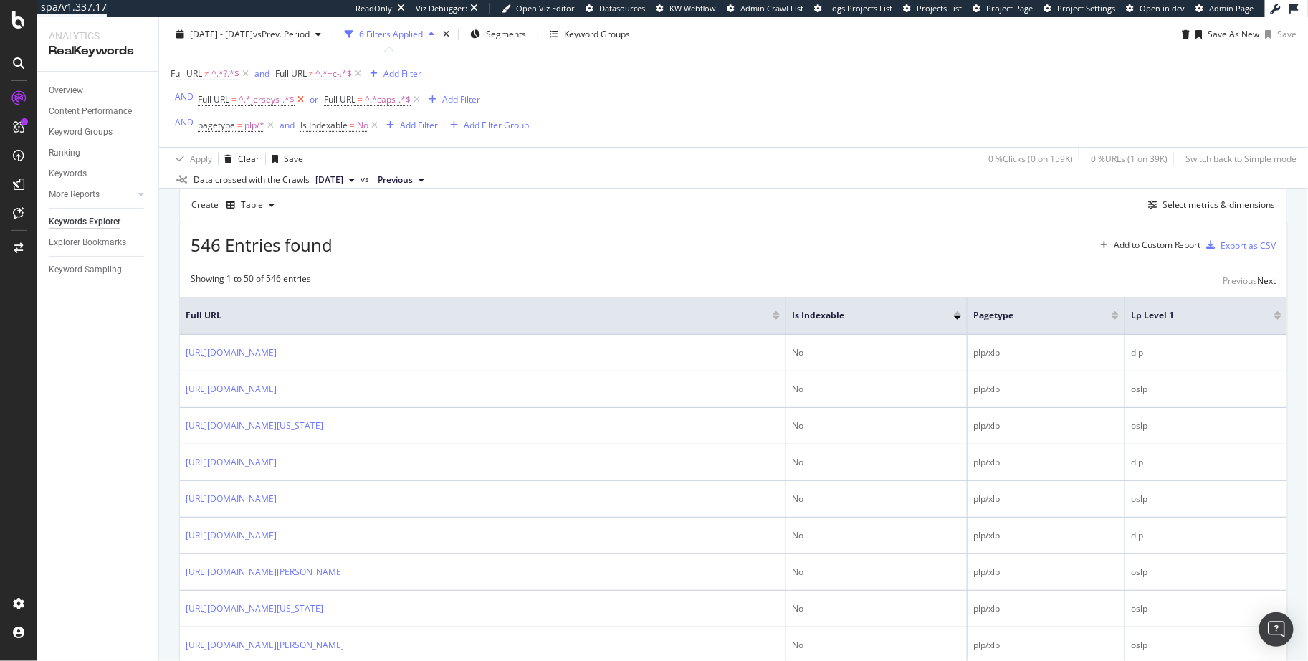
click at [295, 96] on icon at bounding box center [301, 99] width 12 height 14
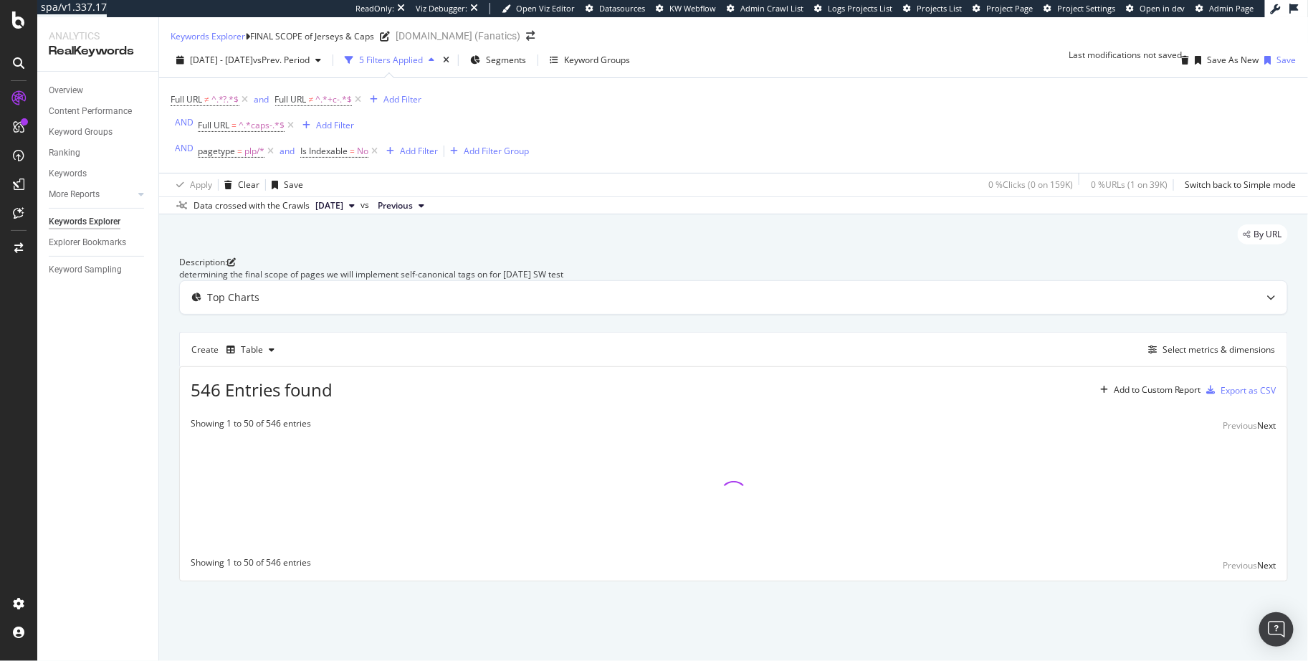
drag, startPoint x: 288, startPoint y: 121, endPoint x: 252, endPoint y: 120, distance: 36.6
click at [288, 121] on icon at bounding box center [291, 125] width 12 height 14
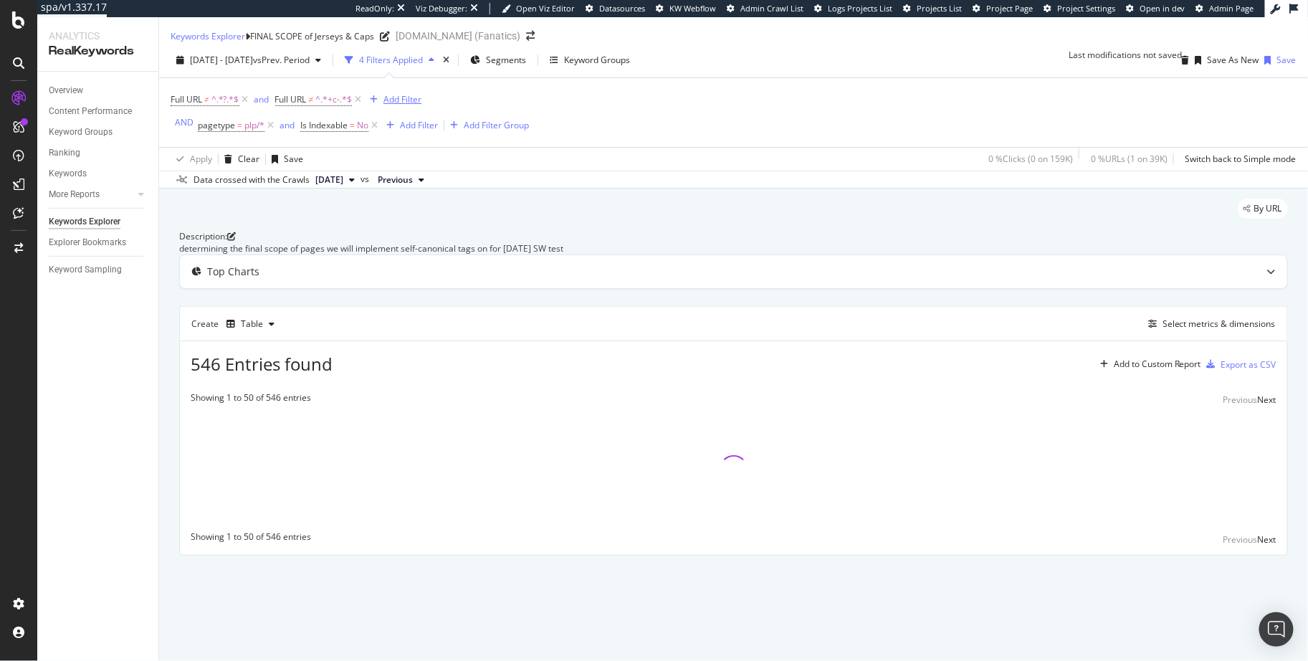
click at [415, 105] on div "Add Filter" at bounding box center [403, 99] width 38 height 12
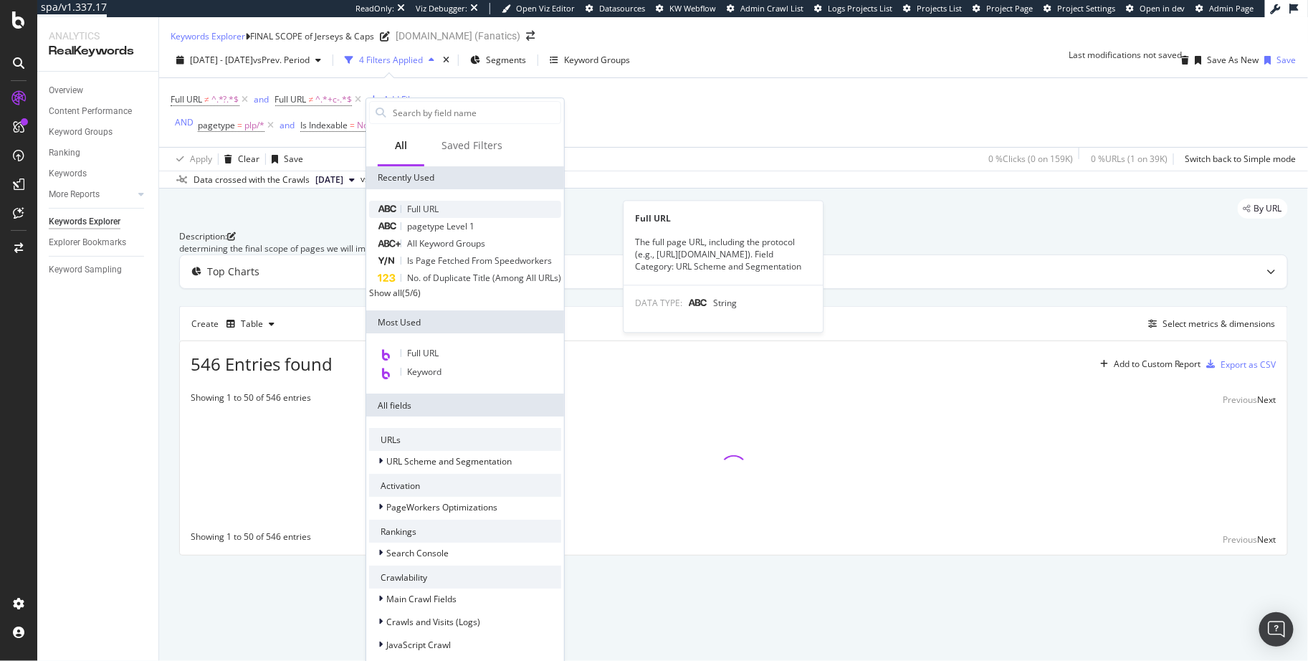
click at [447, 207] on div "Full URL" at bounding box center [465, 209] width 192 height 17
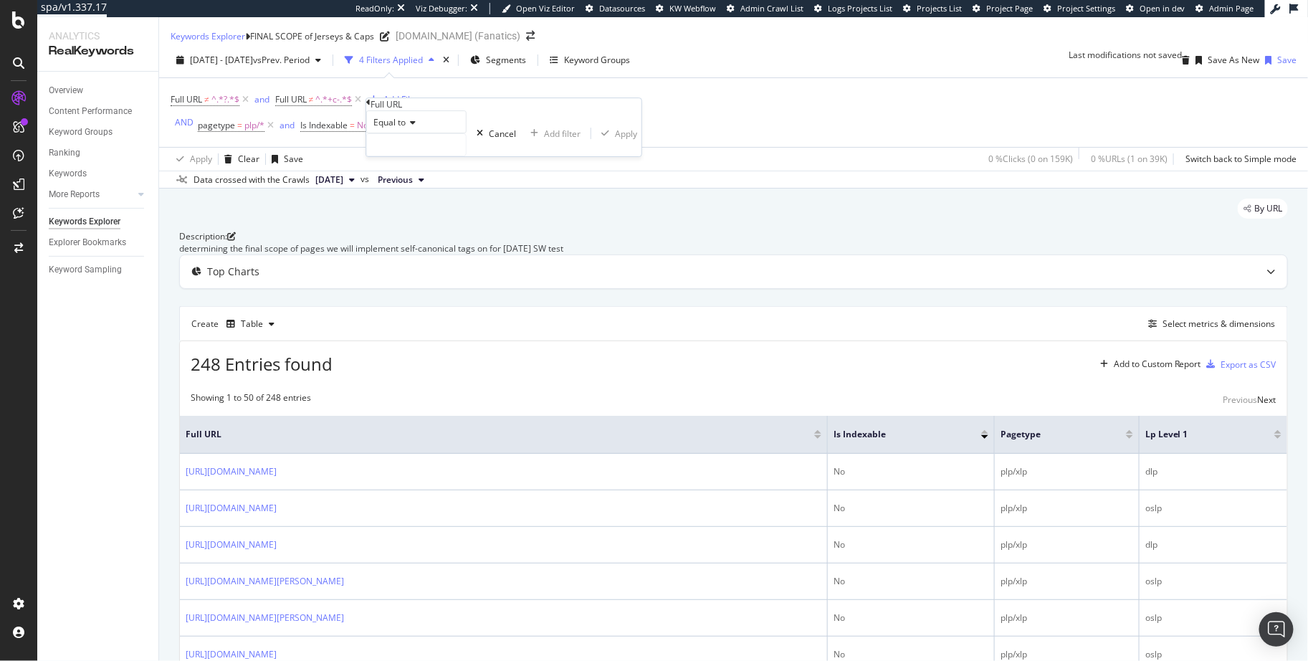
click at [406, 128] on span "Equal to" at bounding box center [389, 122] width 32 height 12
drag, startPoint x: 446, startPoint y: 321, endPoint x: 437, endPoint y: 262, distance: 59.4
click at [444, 270] on div "Matches regex" at bounding box center [416, 261] width 99 height 15
drag, startPoint x: 450, startPoint y: 163, endPoint x: 465, endPoint y: 173, distance: 17.1
click at [450, 156] on input "text" at bounding box center [416, 145] width 99 height 22
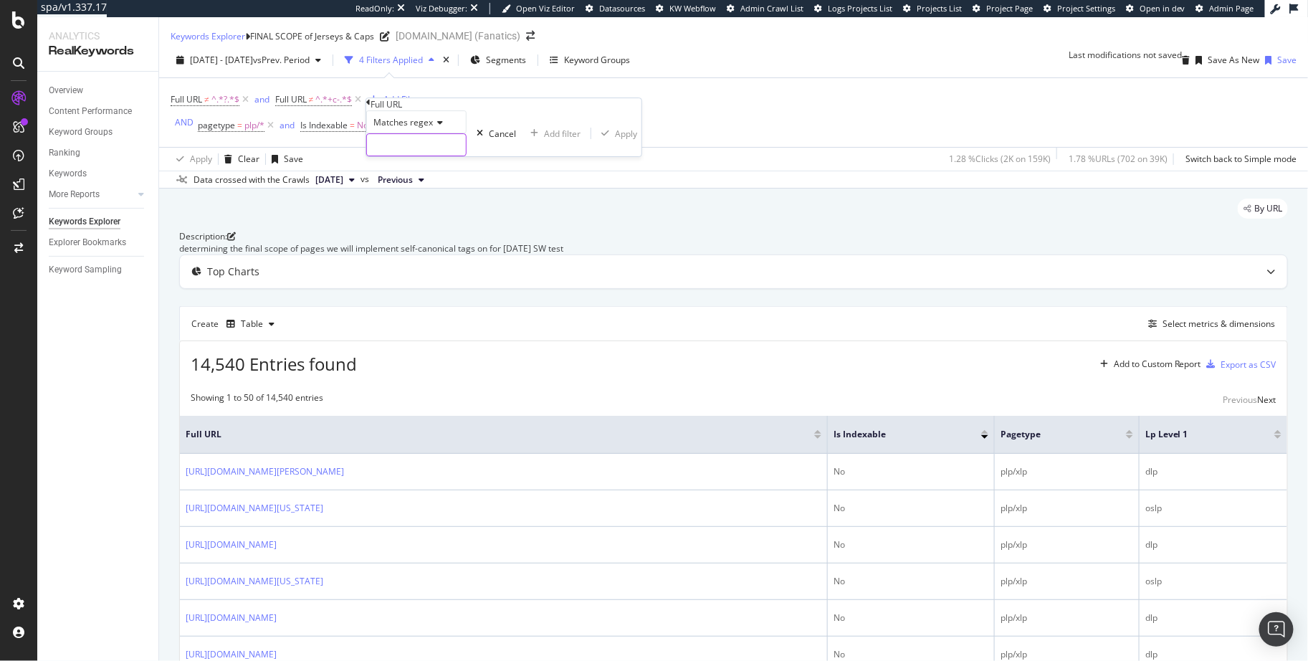
paste input "(jerseys-|caps-)"
type input "(jerseys-|caps-)"
drag, startPoint x: 521, startPoint y: 196, endPoint x: 36, endPoint y: 358, distance: 511.4
click at [623, 140] on div "Apply" at bounding box center [634, 134] width 22 height 12
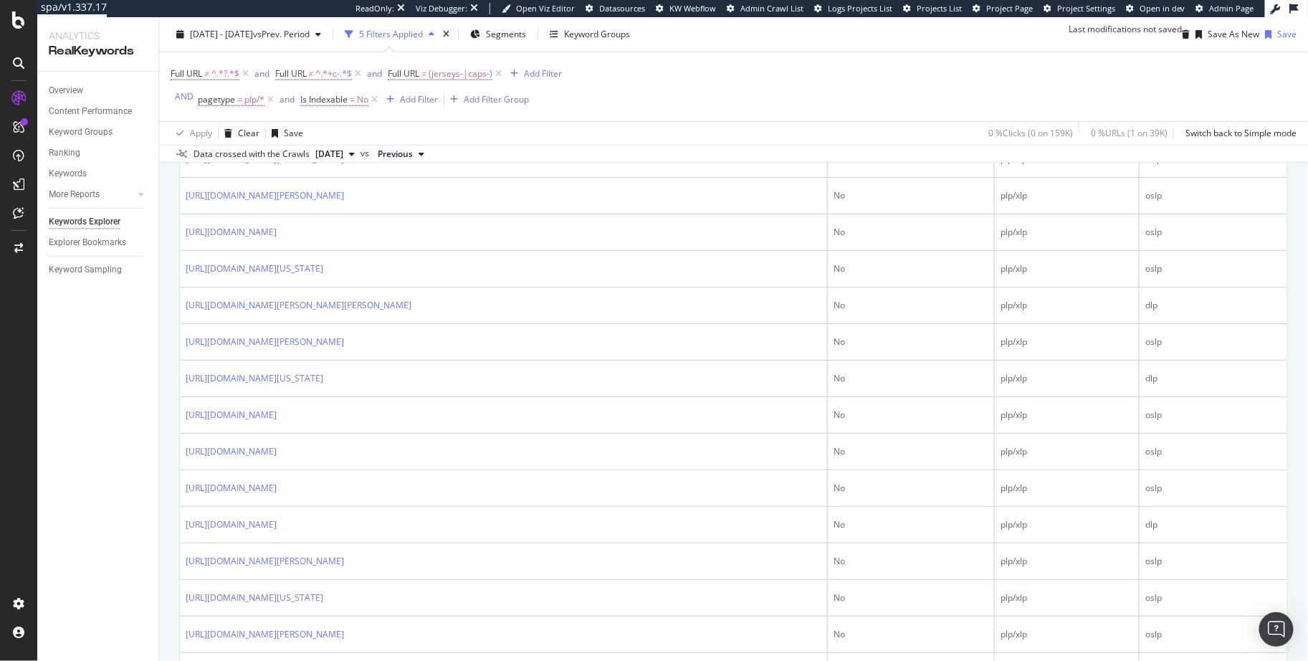
scroll to position [608, 0]
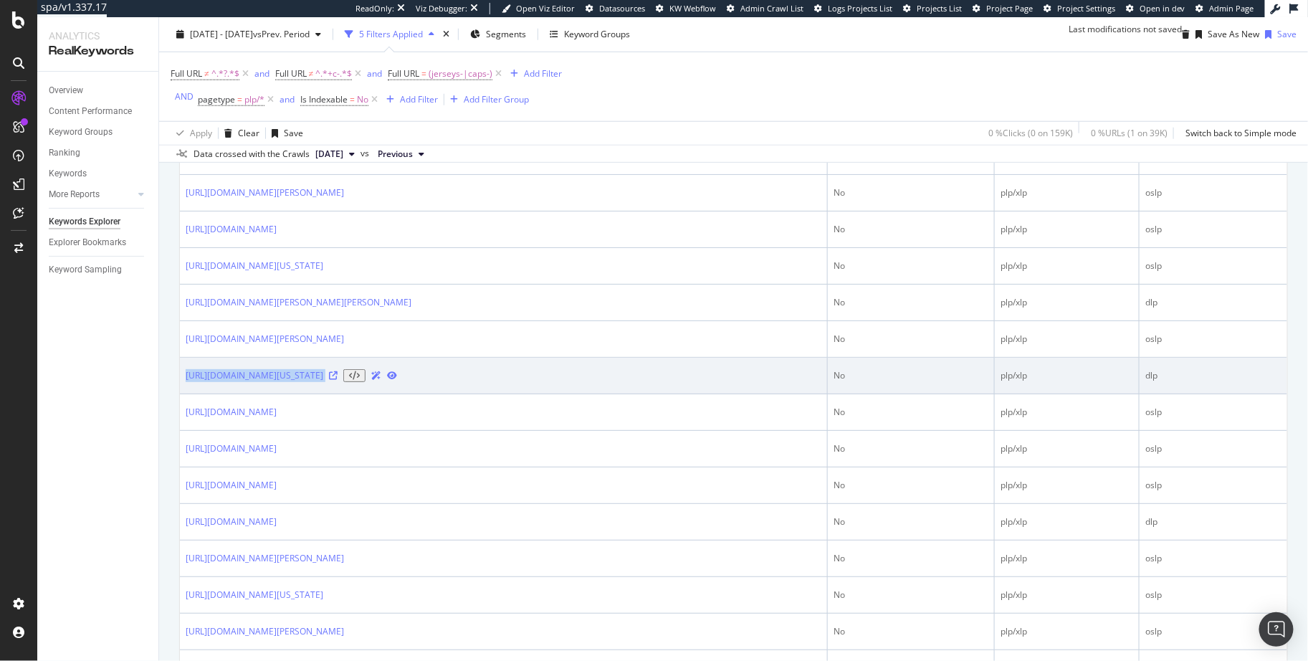
copy div "[URL][DOMAIN_NAME][US_STATE]"
drag, startPoint x: 184, startPoint y: 500, endPoint x: 702, endPoint y: 502, distance: 518.3
click at [715, 394] on td "[URL][DOMAIN_NAME][US_STATE]" at bounding box center [504, 376] width 648 height 37
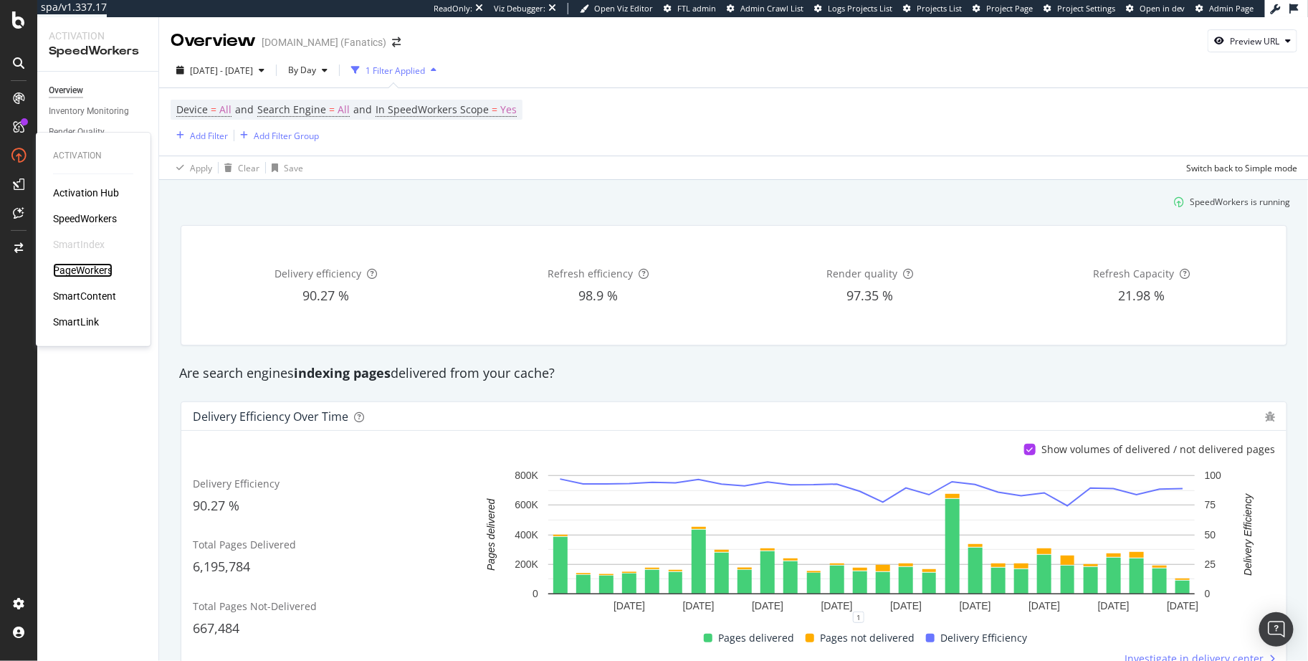
click at [101, 270] on div "PageWorkers" at bounding box center [82, 270] width 59 height 14
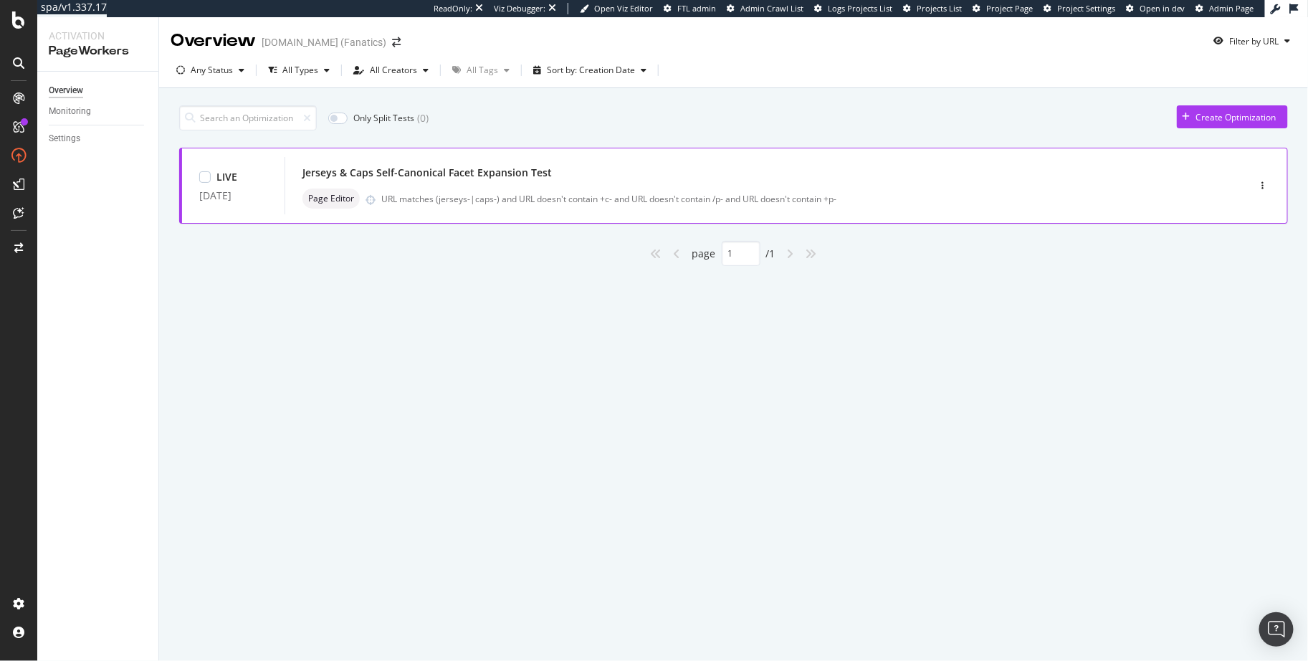
click at [561, 199] on div "URL matches (jerseys-|caps-) and URL doesn't contain +c- and URL doesn't contai…" at bounding box center [784, 199] width 806 height 12
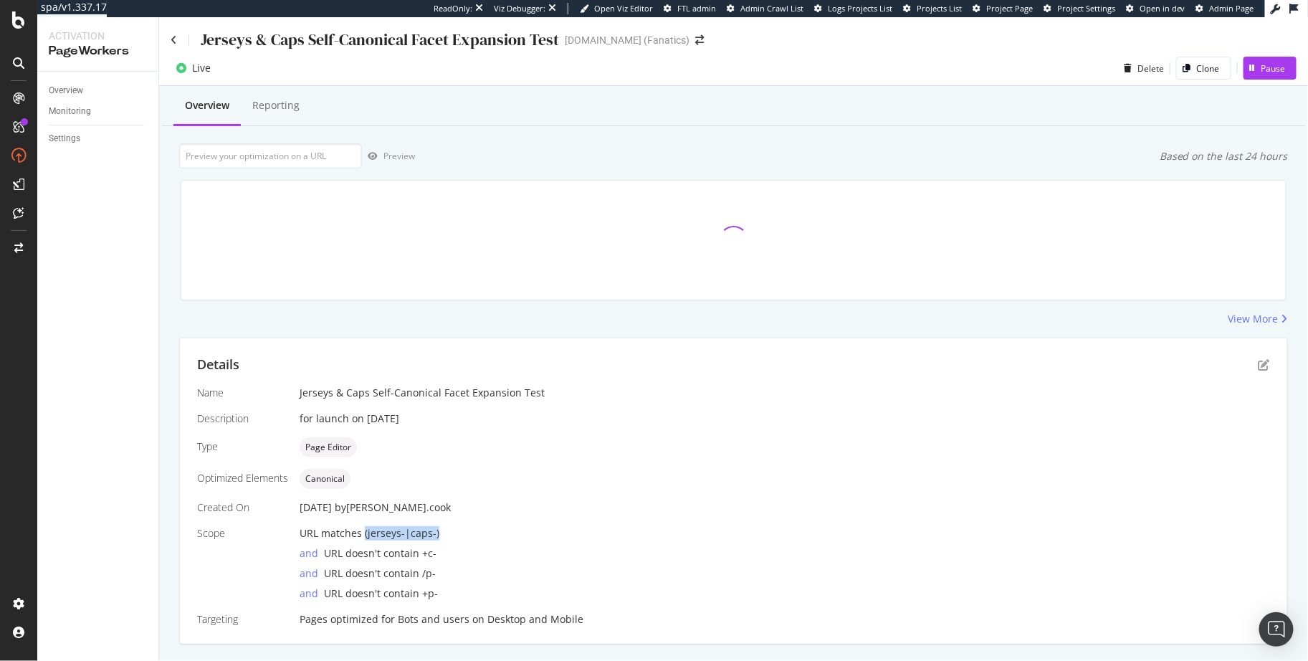
drag, startPoint x: 435, startPoint y: 532, endPoint x: 365, endPoint y: 535, distance: 70.3
click at [362, 535] on div "URL matches (jerseys-|caps-)" at bounding box center [785, 533] width 971 height 14
drag, startPoint x: 563, startPoint y: 530, endPoint x: 553, endPoint y: 535, distance: 11.2
click at [563, 530] on div "URL matches (jerseys-|caps-)" at bounding box center [785, 533] width 971 height 14
drag, startPoint x: 633, startPoint y: 154, endPoint x: 193, endPoint y: 24, distance: 458.9
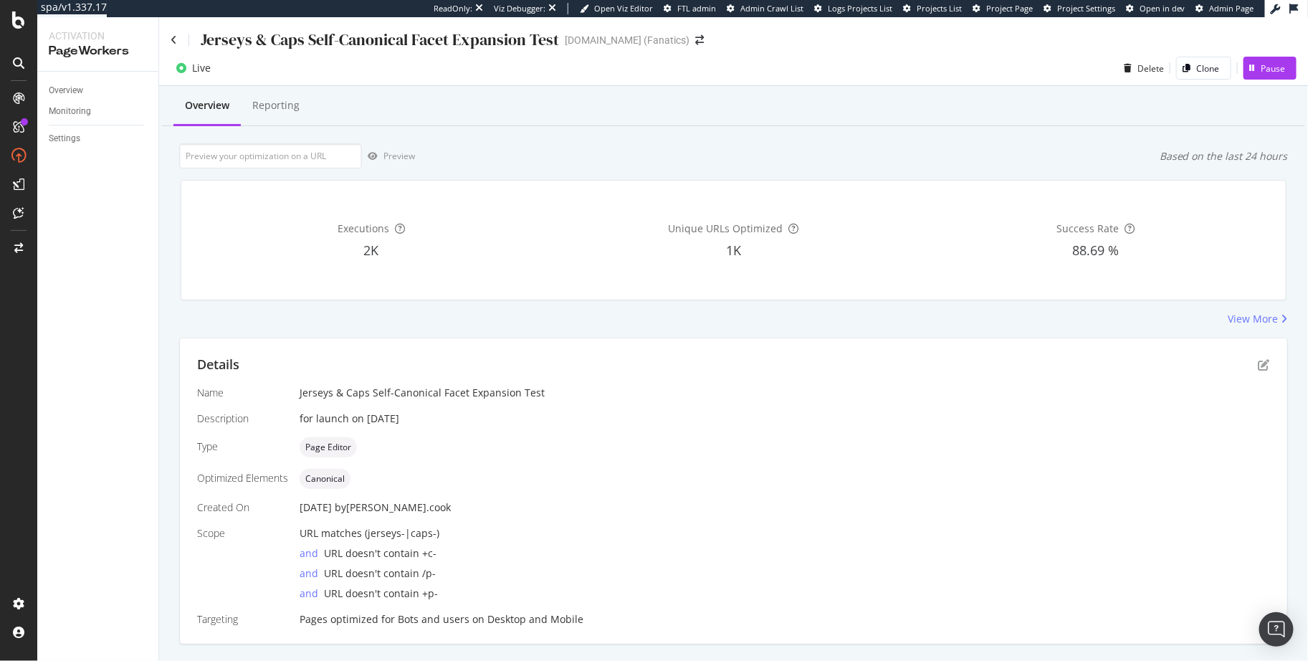
click at [629, 153] on div "Preview Based on the last 24 hours" at bounding box center [733, 155] width 1109 height 25
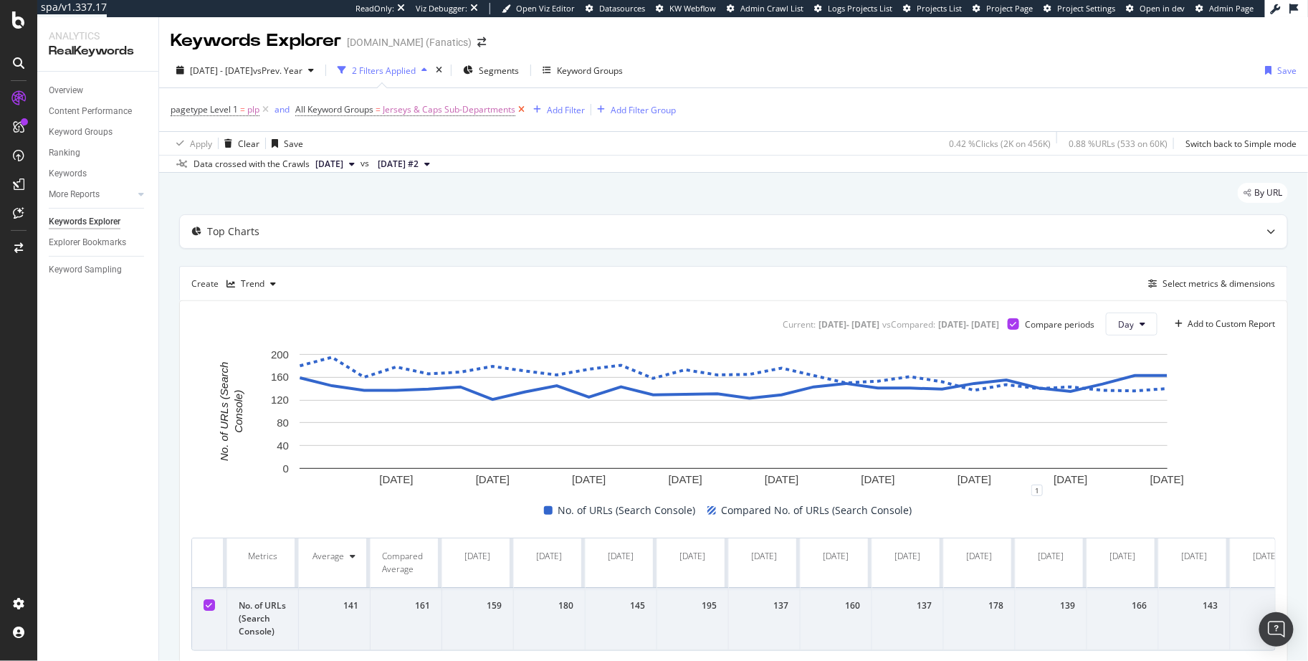
click at [525, 110] on icon at bounding box center [521, 110] width 12 height 14
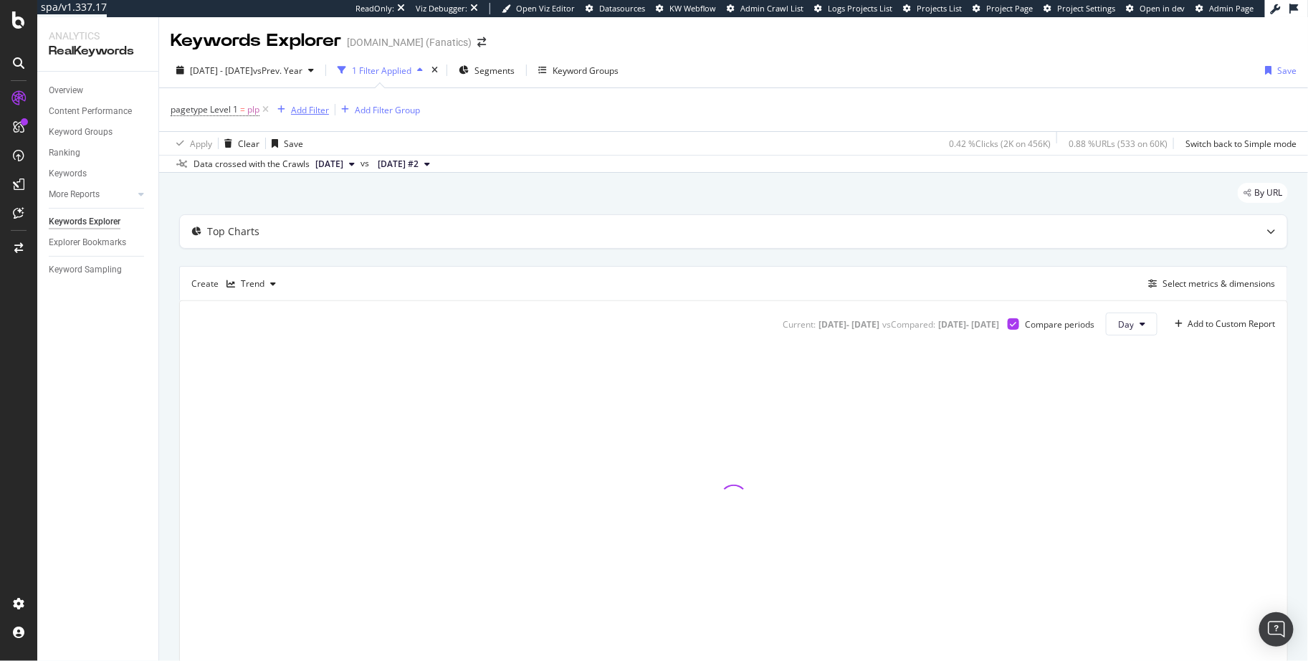
click at [304, 111] on div "Add Filter" at bounding box center [310, 110] width 38 height 12
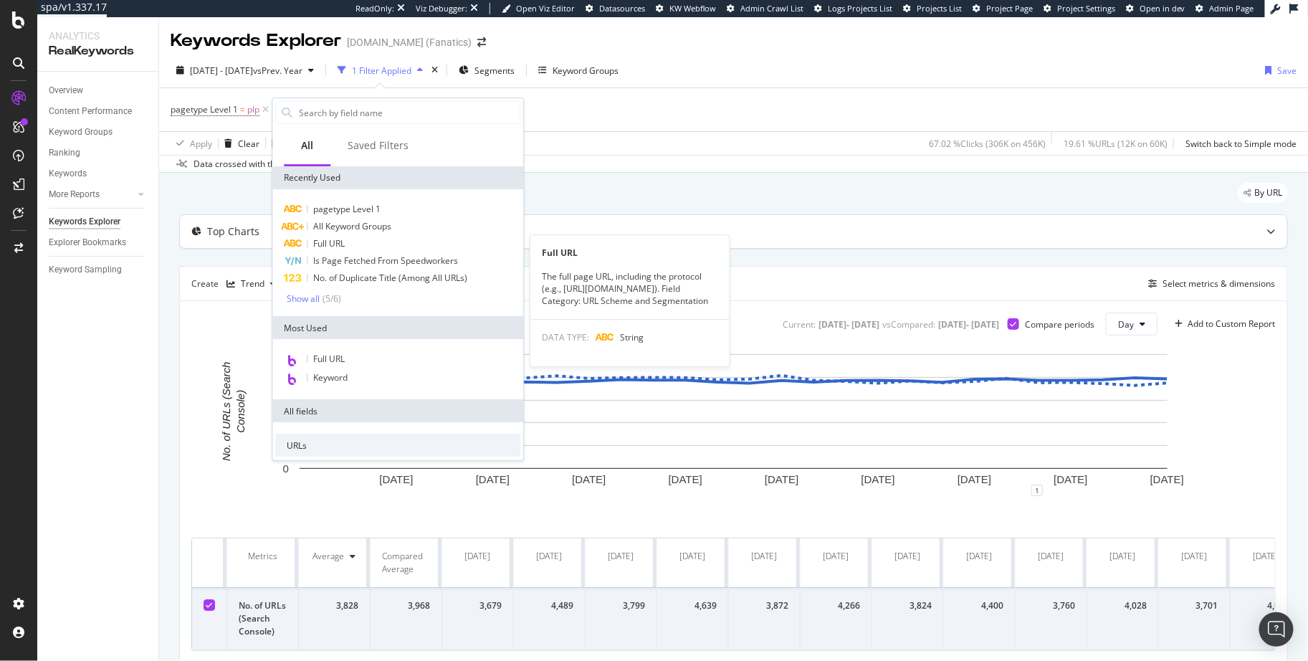
click at [357, 243] on div "Full URL" at bounding box center [397, 243] width 245 height 17
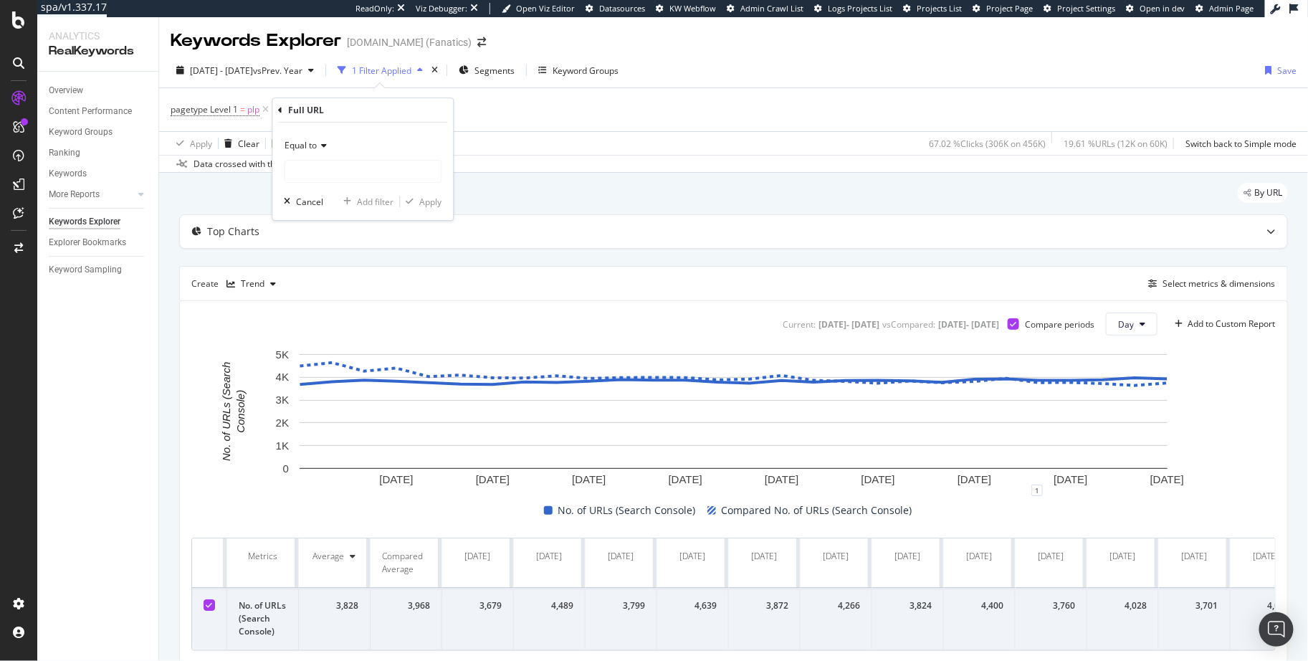
drag, startPoint x: 315, startPoint y: 138, endPoint x: 318, endPoint y: 146, distance: 8.4
click at [315, 138] on div "Equal to" at bounding box center [363, 145] width 158 height 23
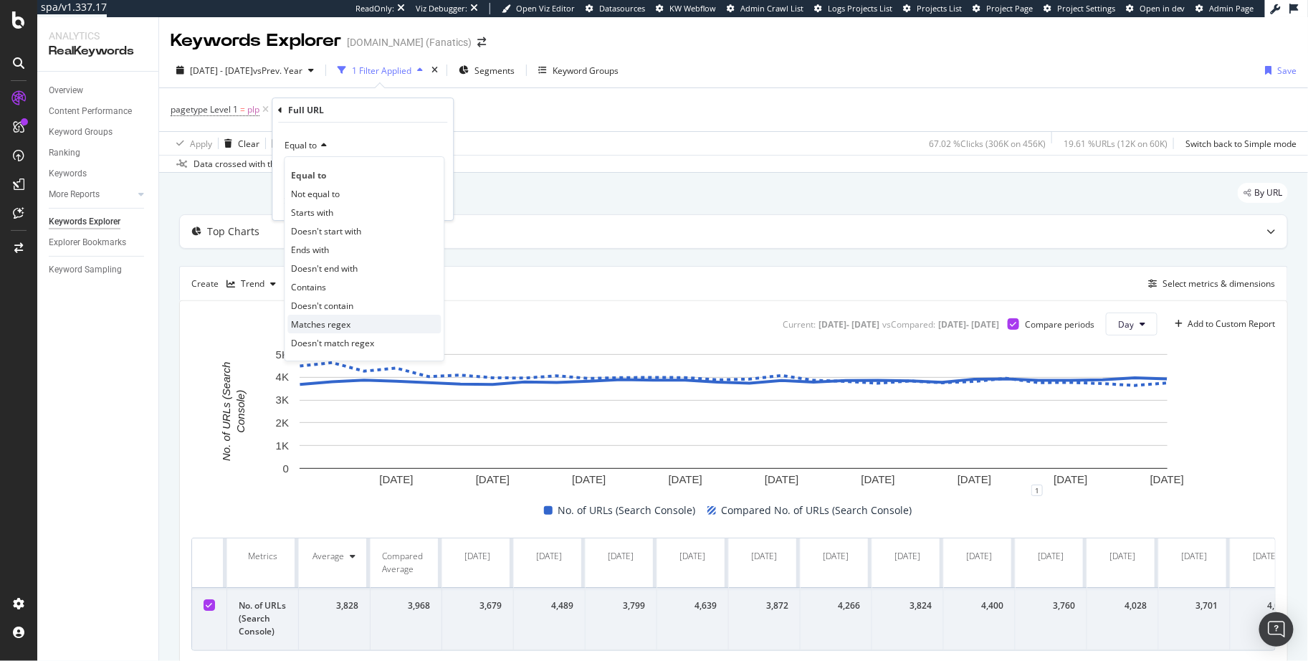
click at [334, 318] on span "Matches regex" at bounding box center [320, 324] width 59 height 12
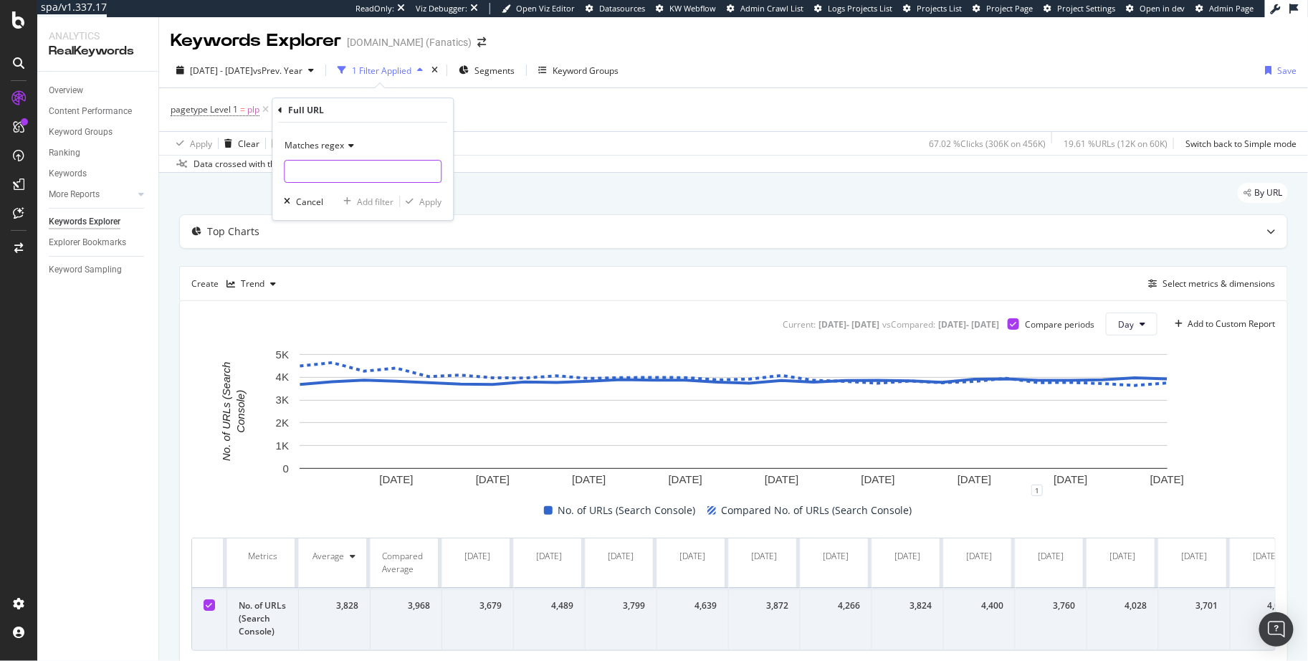
click at [372, 163] on input "text" at bounding box center [363, 171] width 156 height 23
paste input "(jerseys-|caps-)"
type input "(jerseys-|caps-)"
click at [427, 200] on div "Apply" at bounding box center [430, 202] width 22 height 12
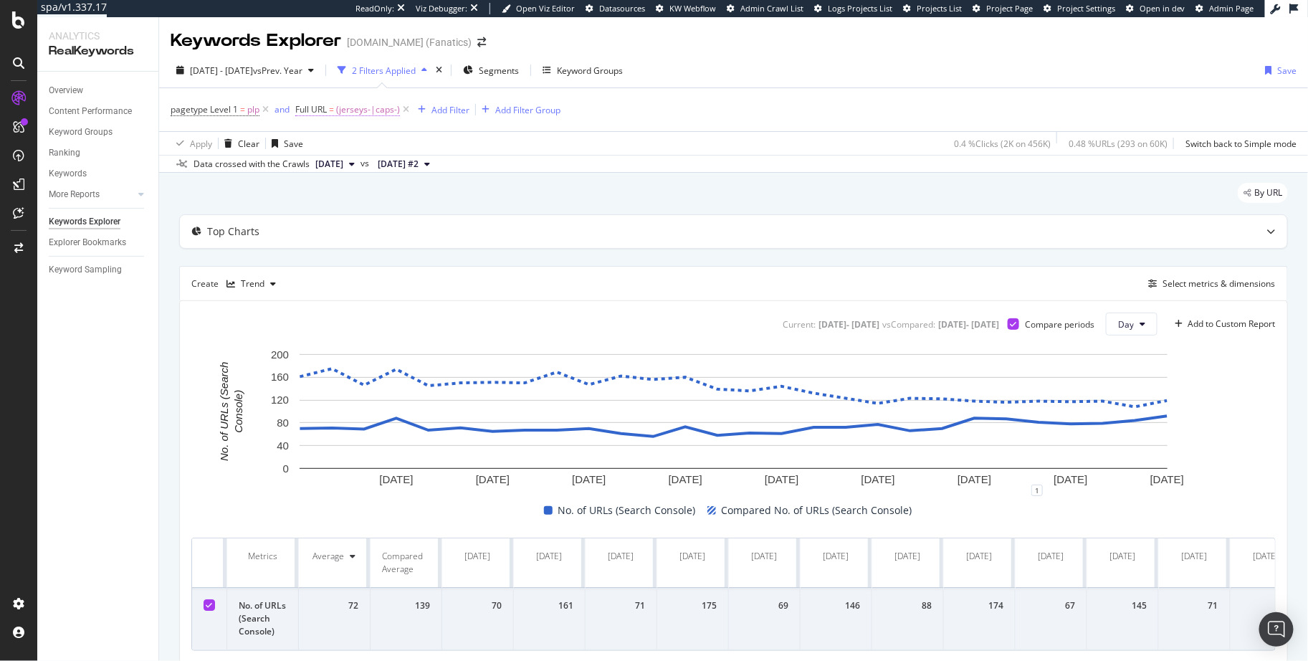
click at [379, 112] on span "(jerseys-|caps-)" at bounding box center [368, 110] width 64 height 20
click at [382, 168] on input "(jerseys-|caps-)" at bounding box center [376, 168] width 135 height 23
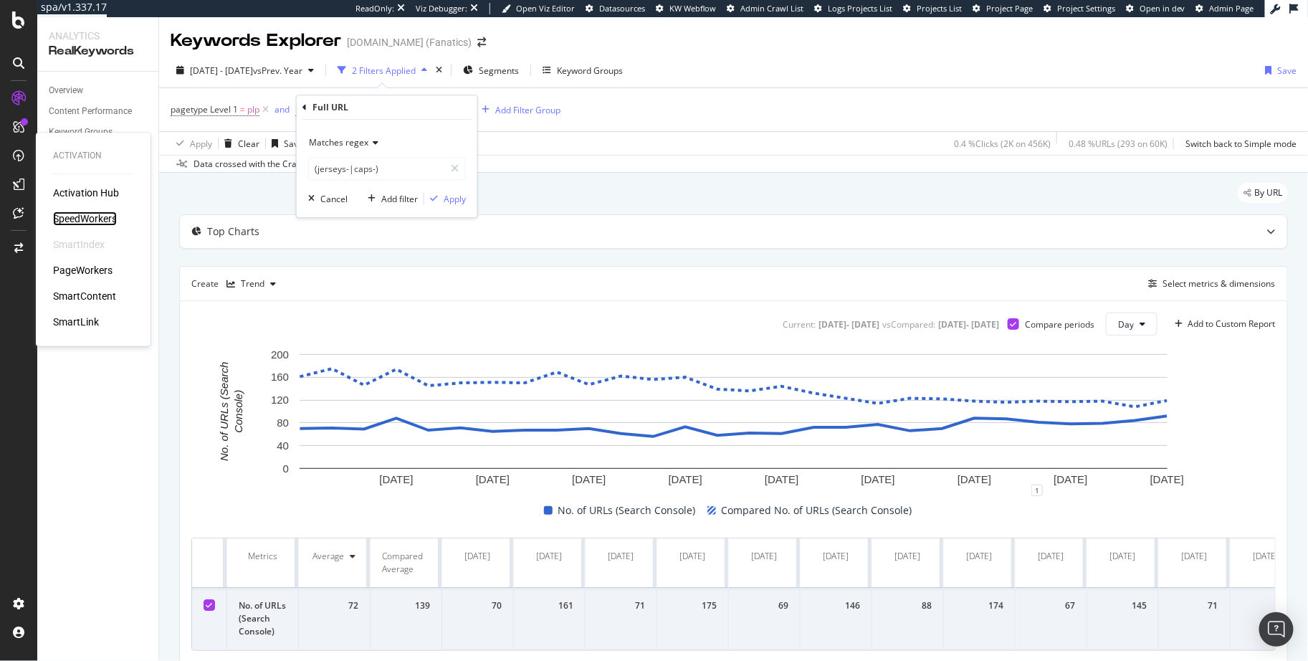
click at [90, 213] on div "SpeedWorkers" at bounding box center [85, 218] width 64 height 14
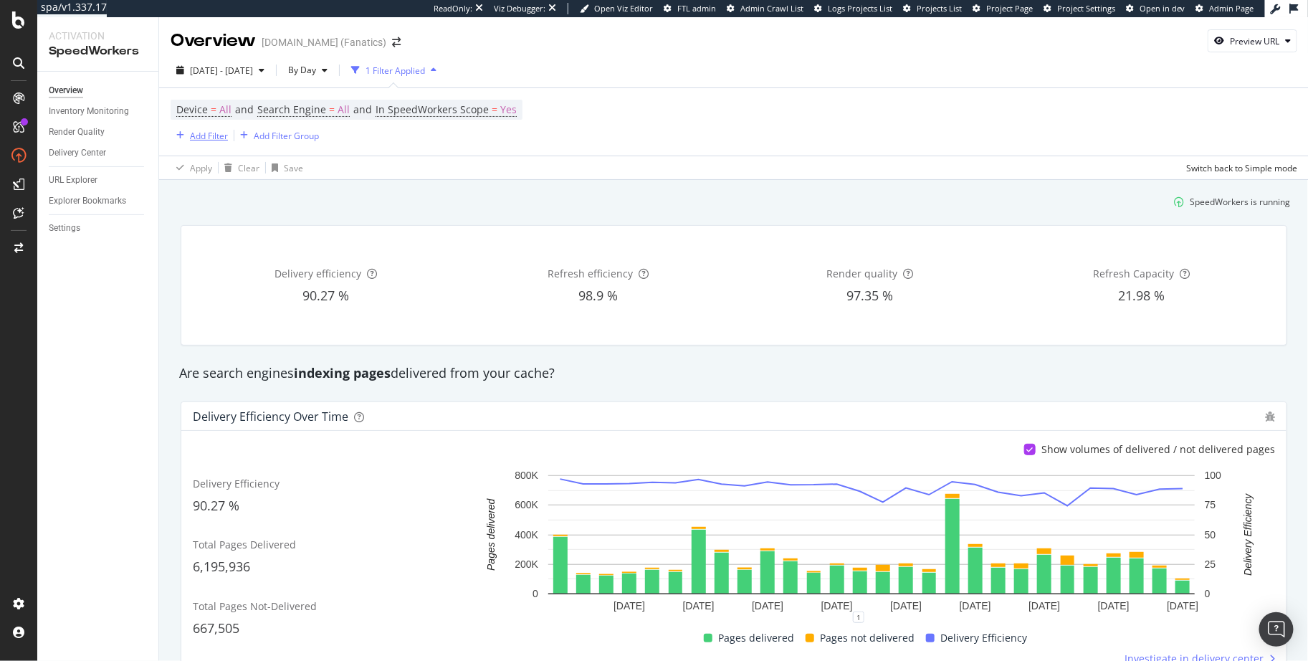
click at [196, 135] on div "Add Filter" at bounding box center [209, 136] width 38 height 12
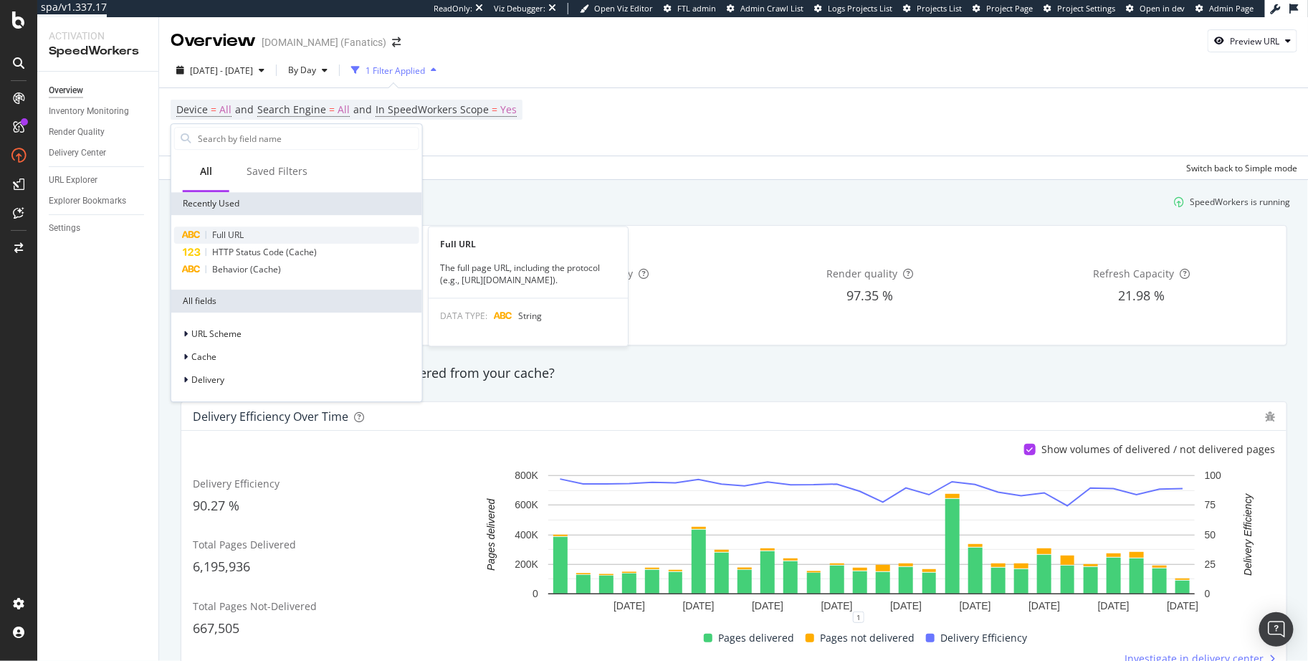
click at [249, 231] on div "Full URL" at bounding box center [296, 235] width 245 height 17
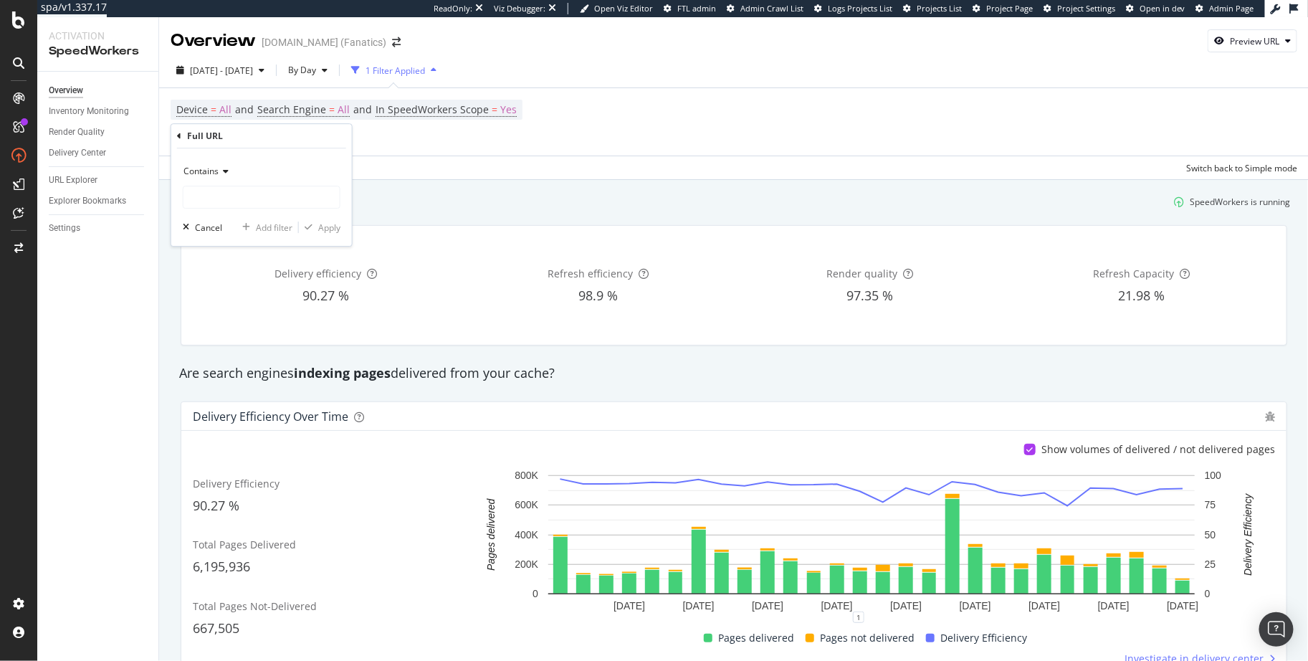
click at [215, 165] on span "Contains" at bounding box center [201, 171] width 35 height 12
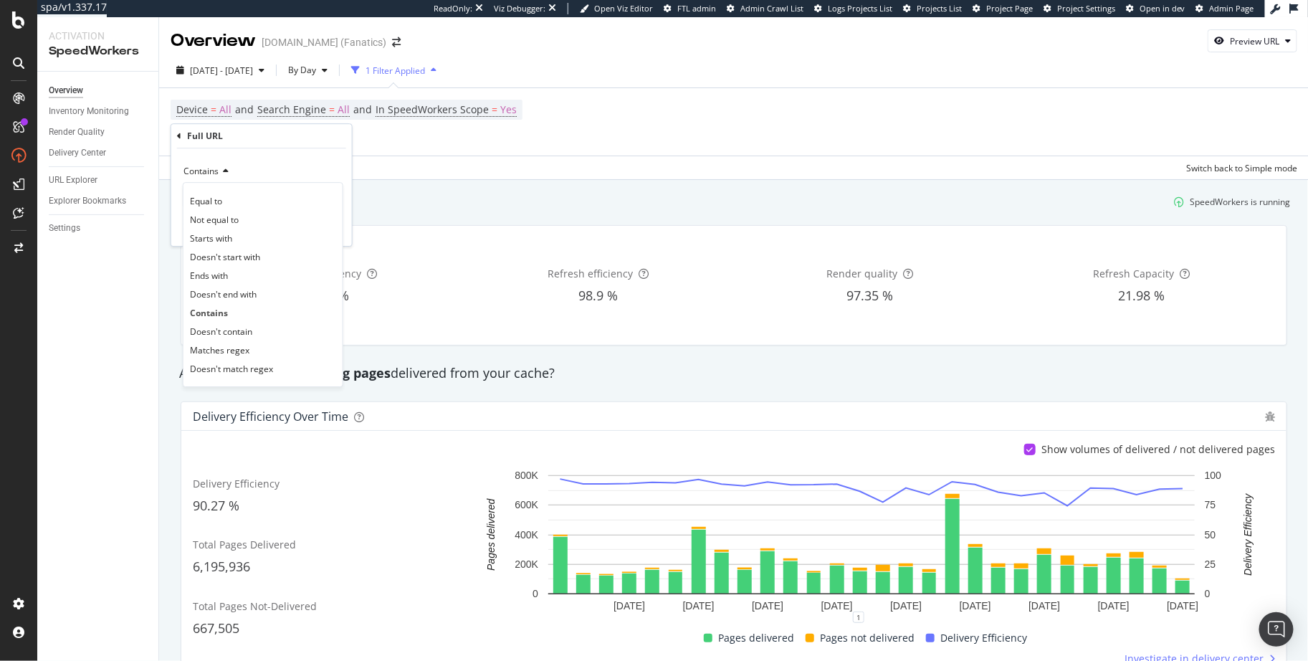
drag, startPoint x: 230, startPoint y: 349, endPoint x: 272, endPoint y: 227, distance: 128.8
click at [231, 348] on span "Matches regex" at bounding box center [219, 350] width 59 height 12
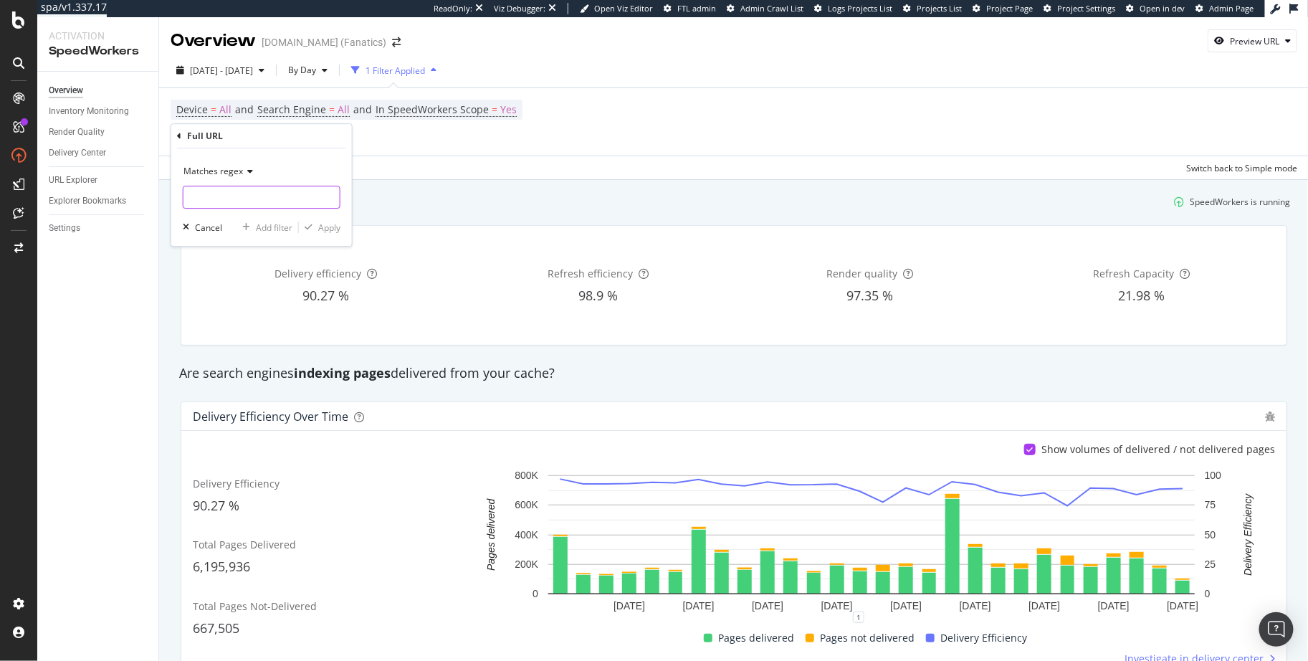
drag, startPoint x: 285, startPoint y: 189, endPoint x: 288, endPoint y: 198, distance: 9.1
click at [285, 189] on input "text" at bounding box center [262, 197] width 156 height 23
paste input "(jerseys-|caps-)"
type input "(jerseys-|caps-)"
click at [325, 226] on div "Apply" at bounding box center [329, 228] width 22 height 12
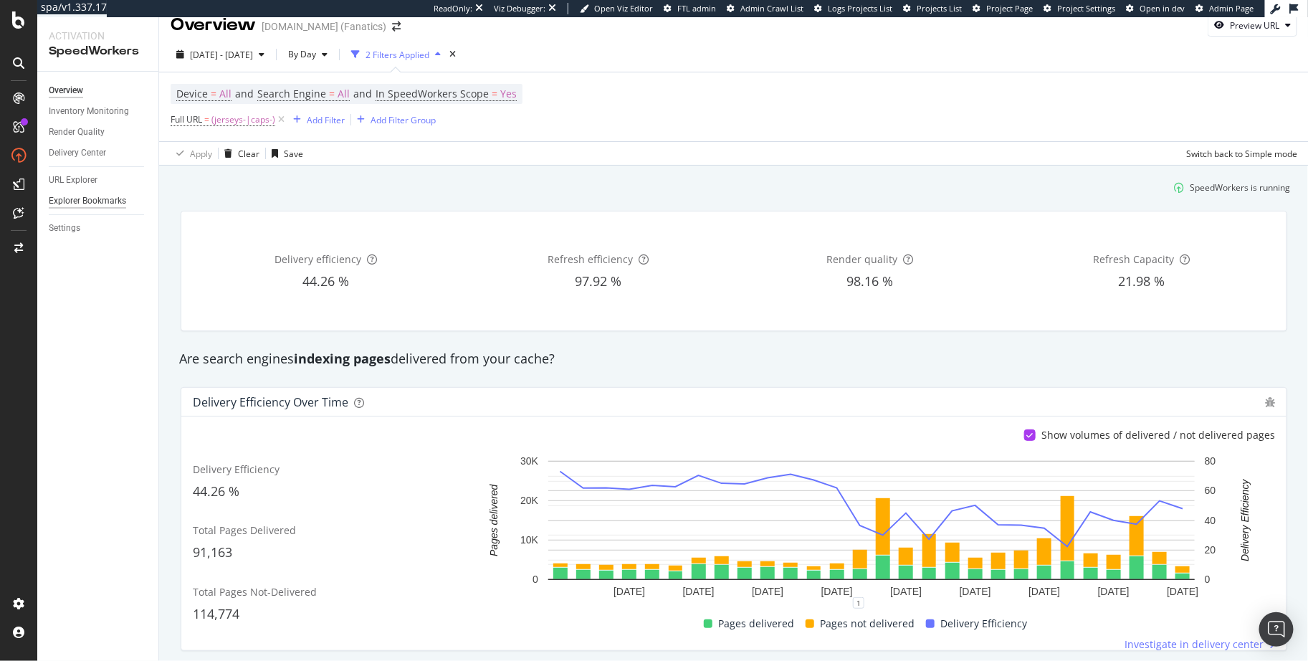
scroll to position [49, 0]
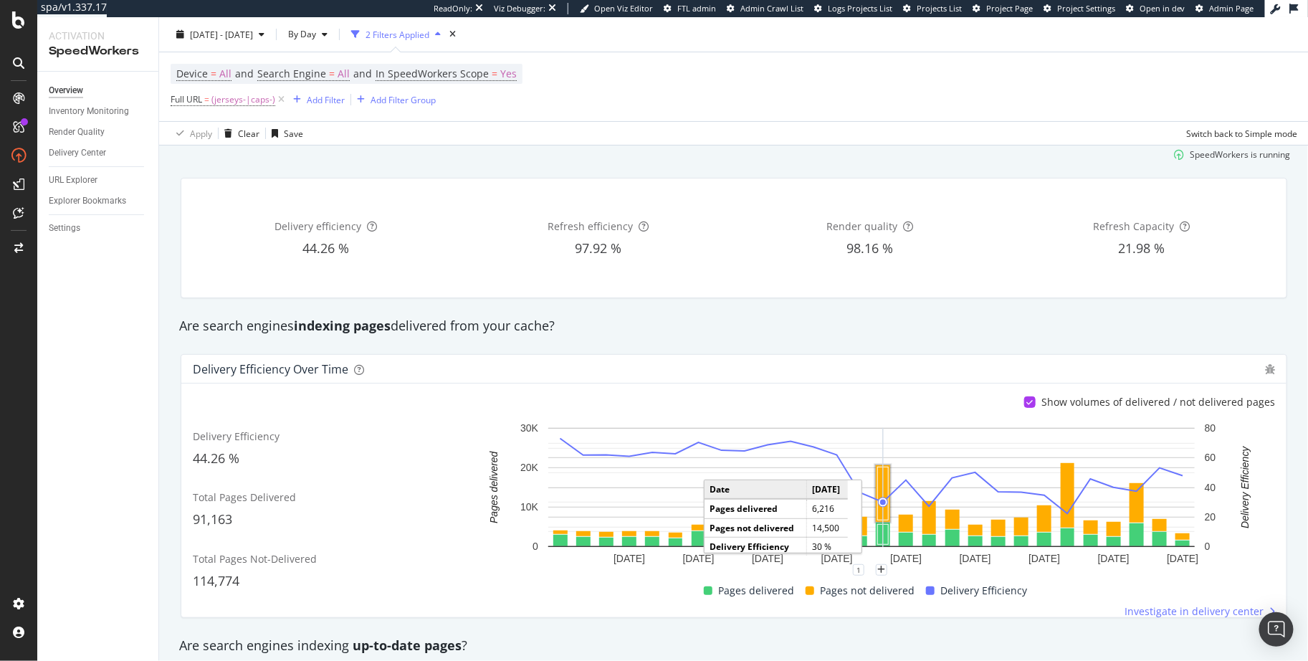
click at [889, 473] on rect "A chart." at bounding box center [883, 493] width 14 height 57
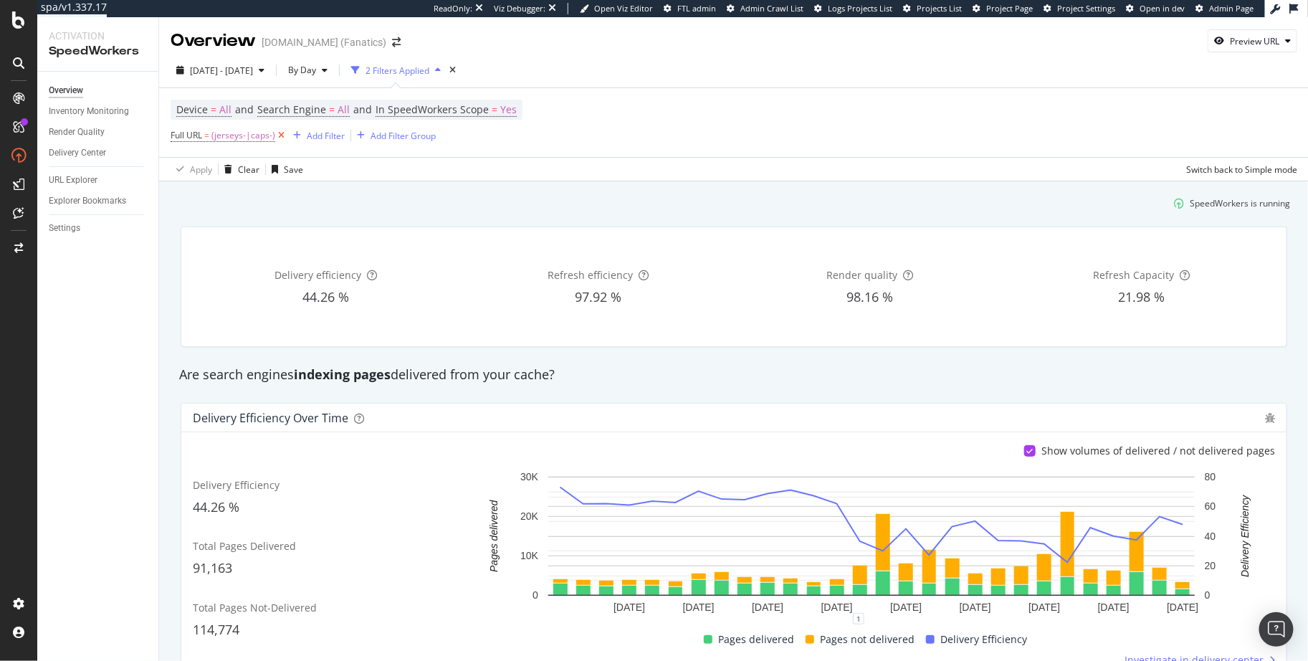
click at [282, 136] on icon at bounding box center [281, 135] width 12 height 14
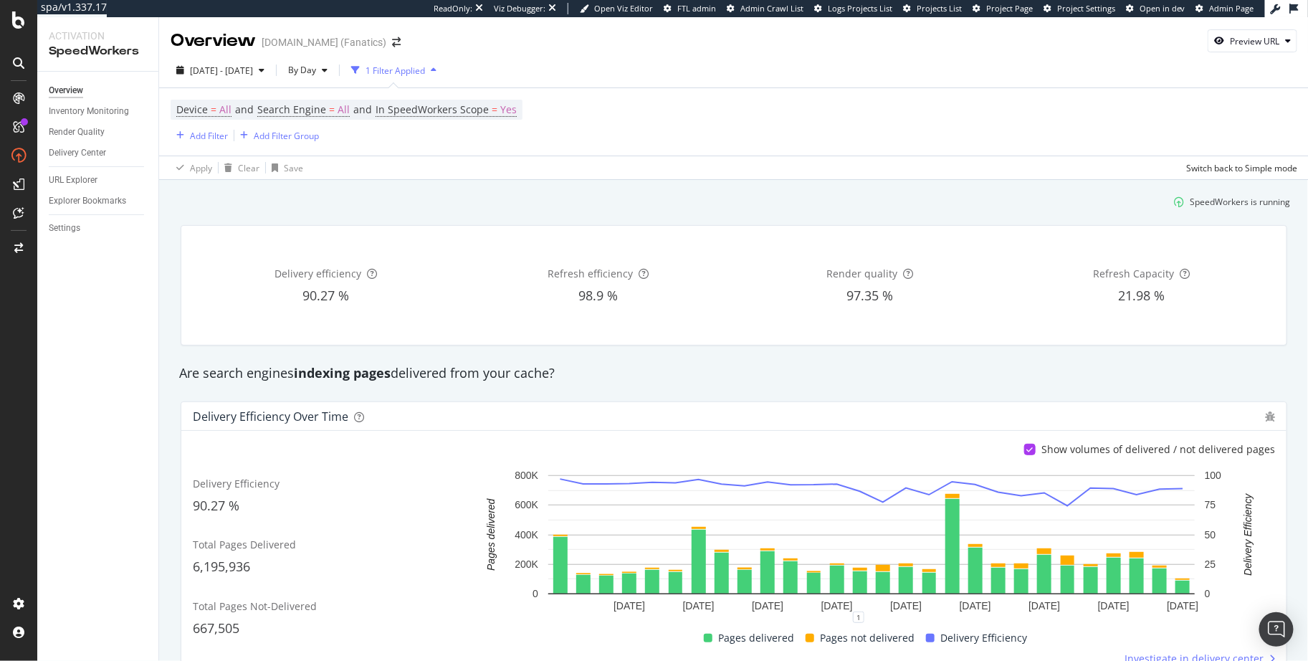
click at [340, 214] on div "Delivery efficiency 90.27 % Refresh efficiency 98.9 % Render quality 97.35 % Re…" at bounding box center [734, 285] width 1124 height 143
